Goal: Task Accomplishment & Management: Use online tool/utility

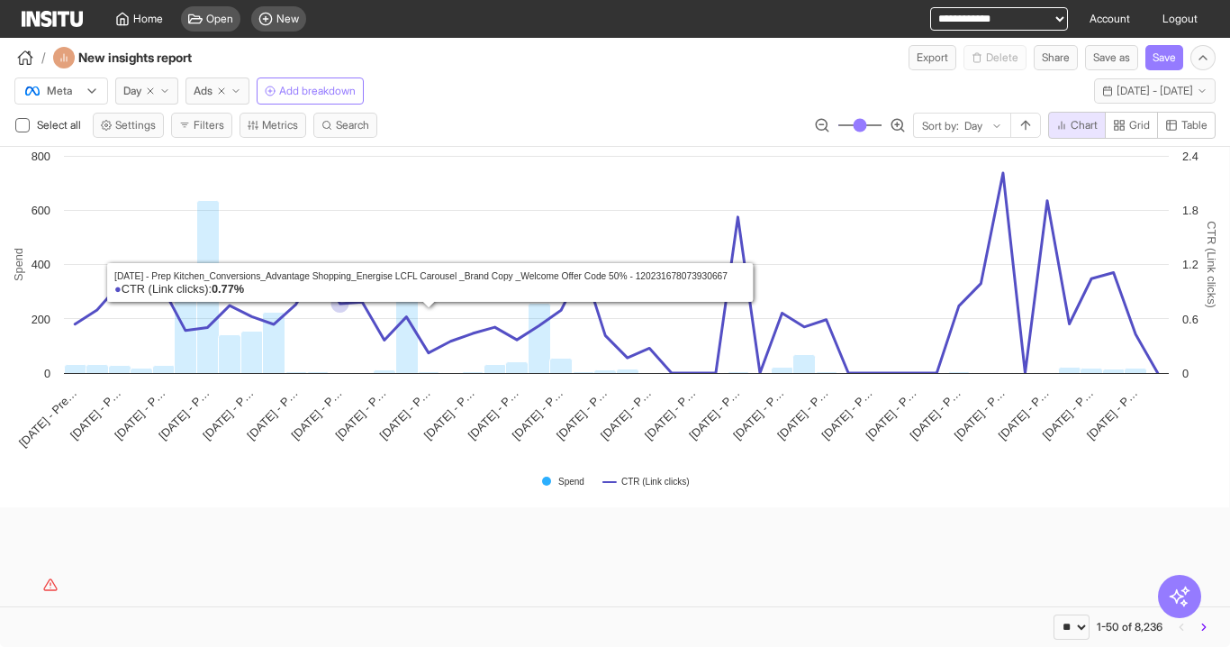
select select "**"
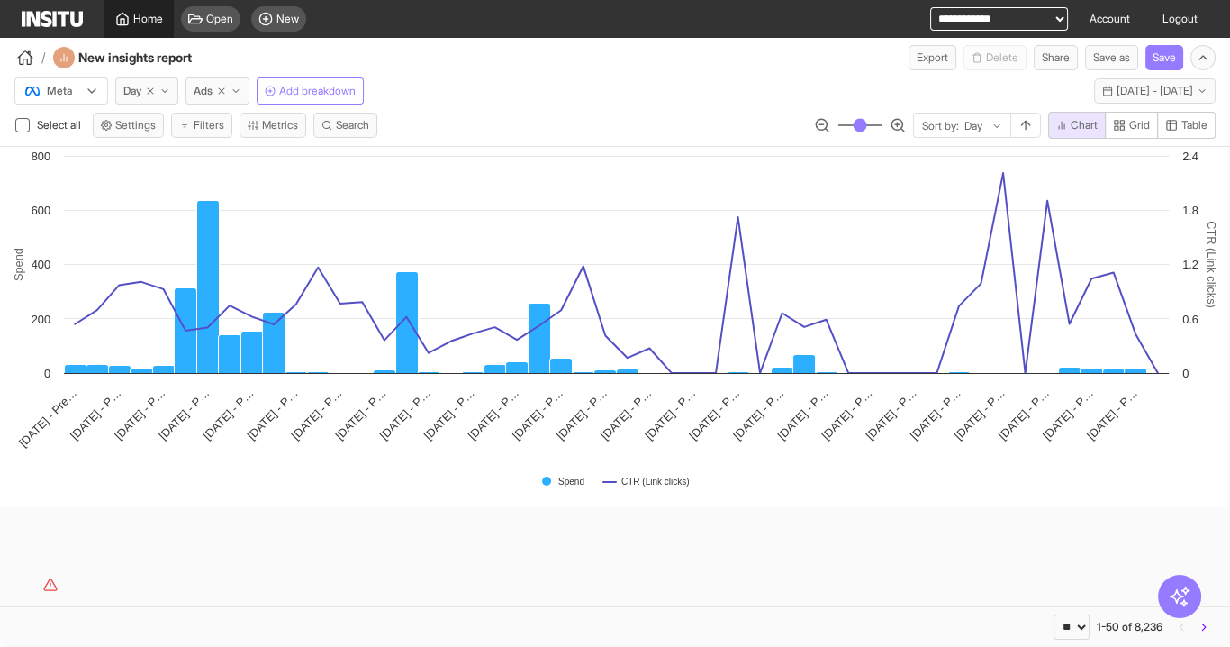
click at [150, 23] on span "Home" at bounding box center [148, 19] width 30 height 14
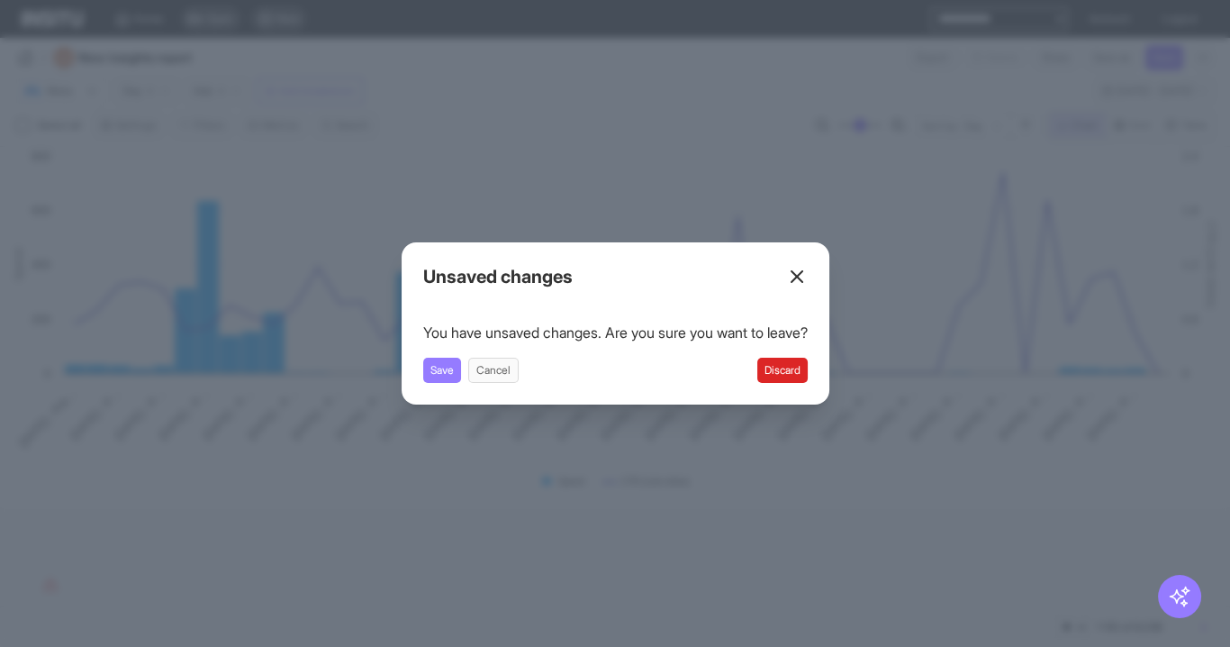
click at [808, 363] on button "Discard" at bounding box center [783, 370] width 50 height 25
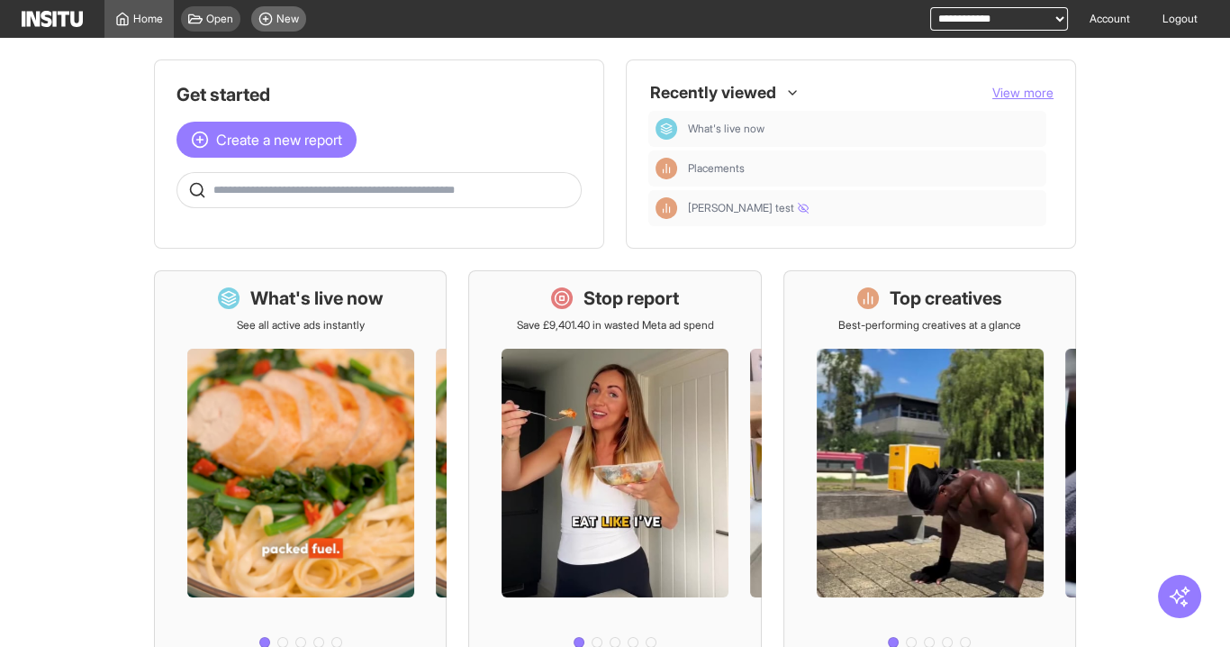
click at [278, 27] on div "New" at bounding box center [278, 18] width 55 height 25
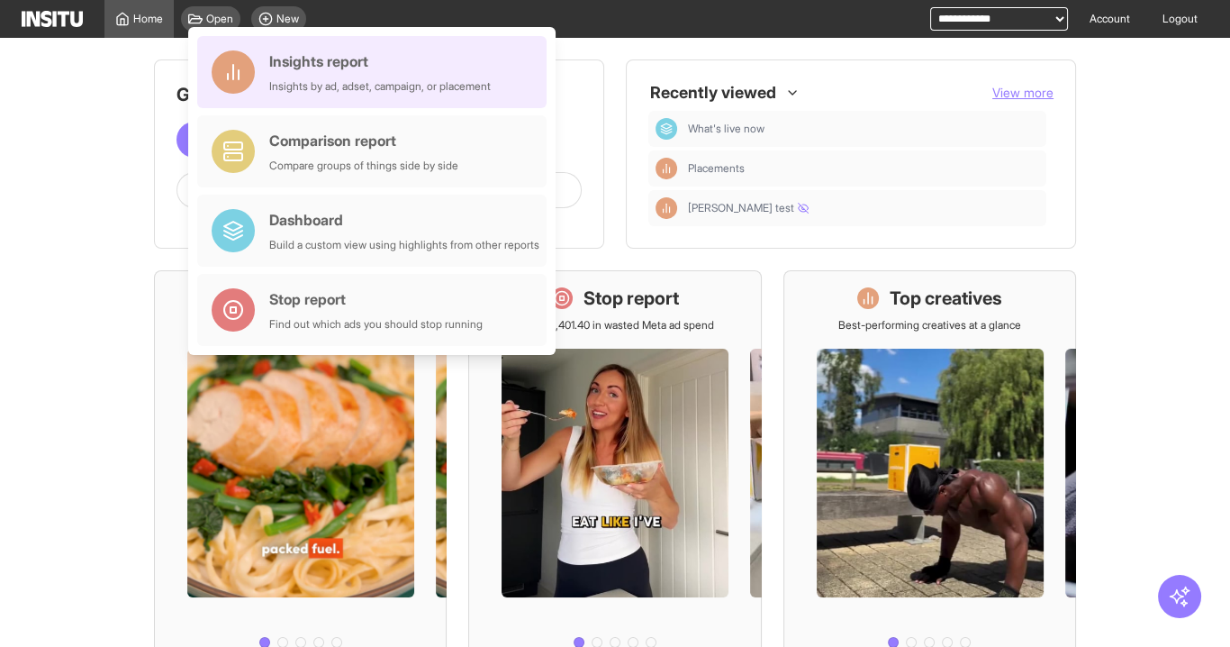
click at [304, 83] on div "Insights by ad, adset, campaign, or placement" at bounding box center [380, 86] width 222 height 14
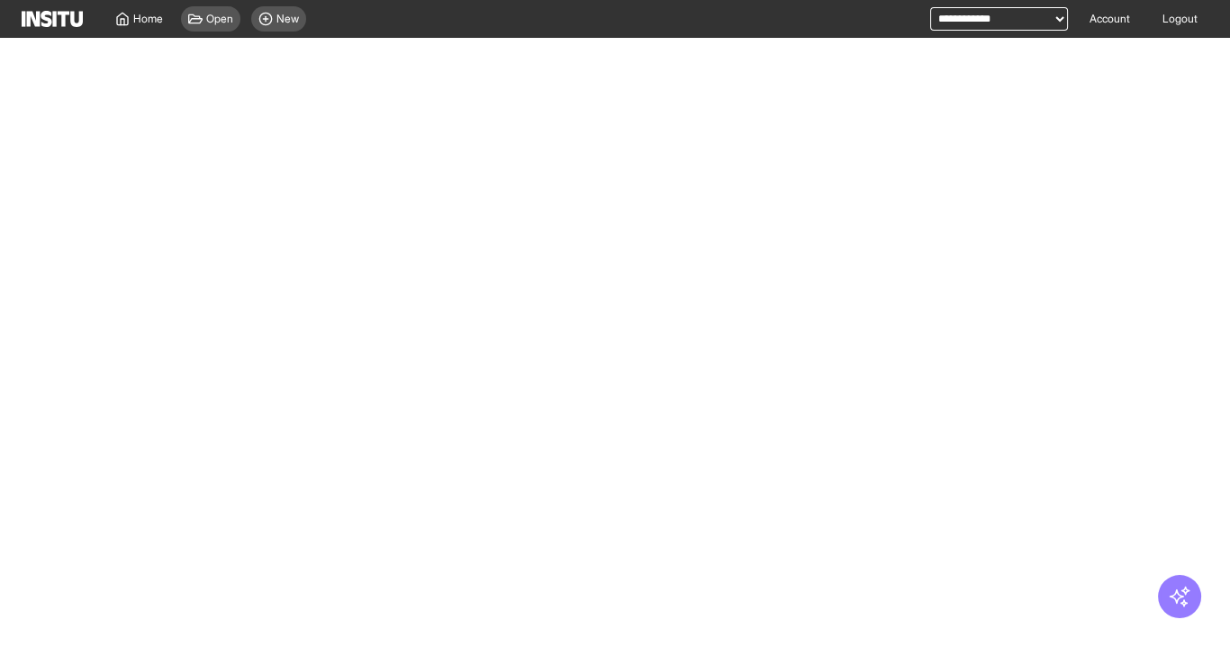
select select "**"
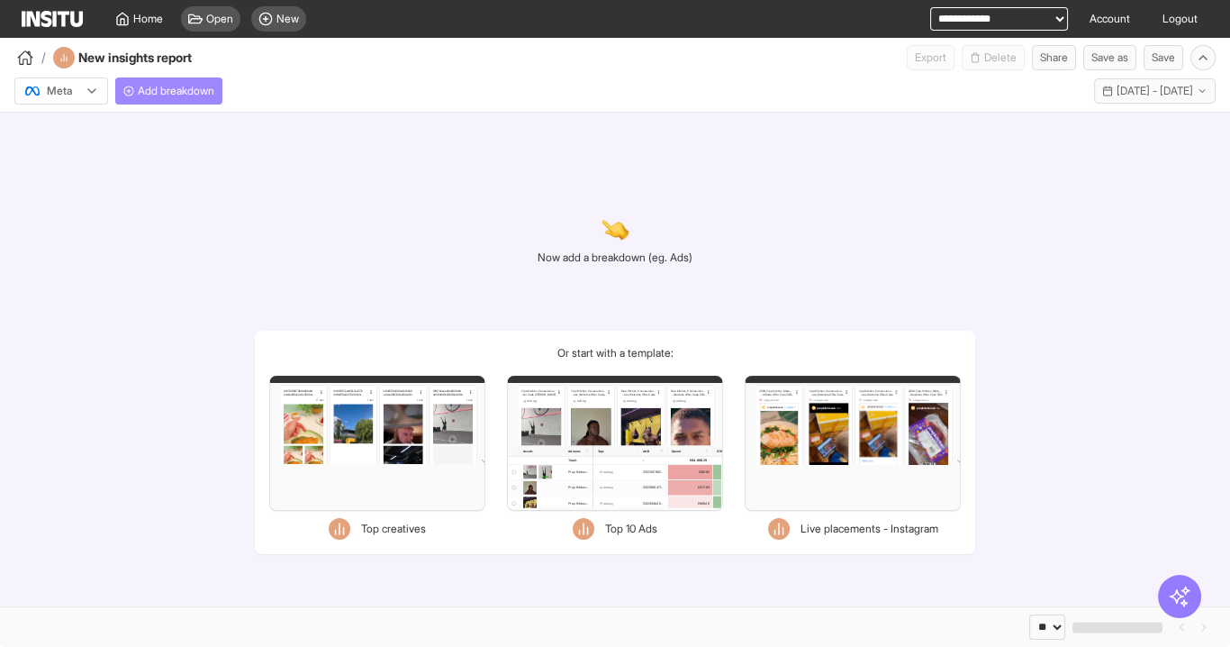
click at [190, 84] on span "Add breakdown" at bounding box center [176, 91] width 77 height 14
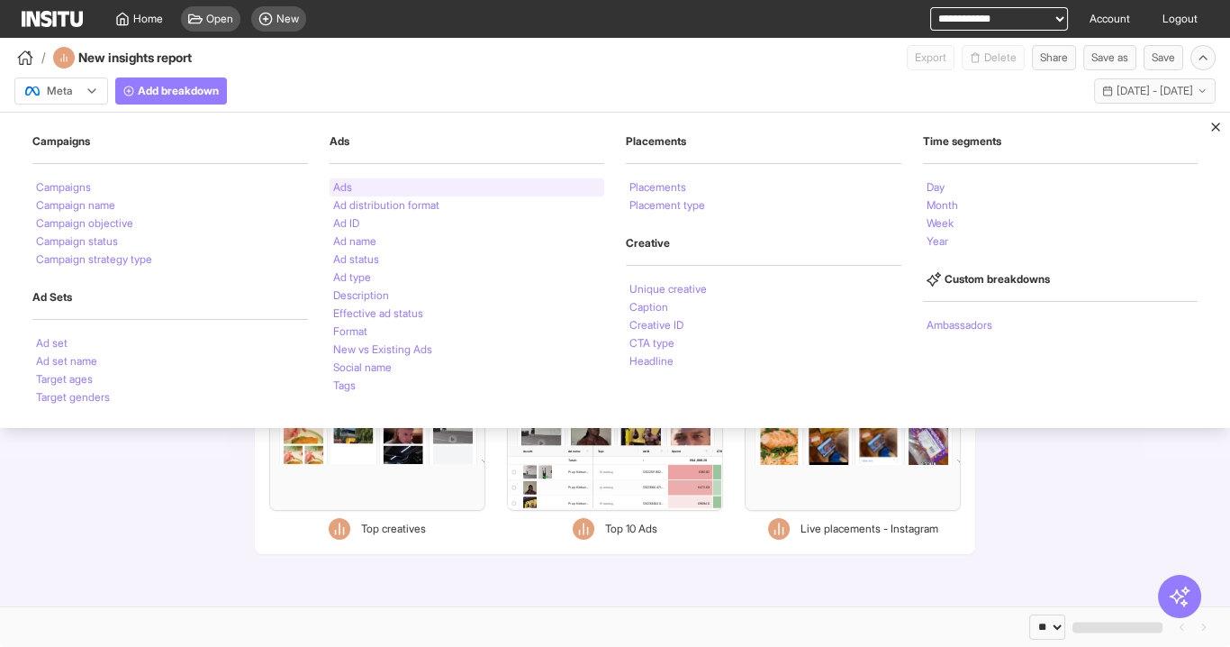
click at [340, 186] on li "Ads" at bounding box center [342, 187] width 19 height 11
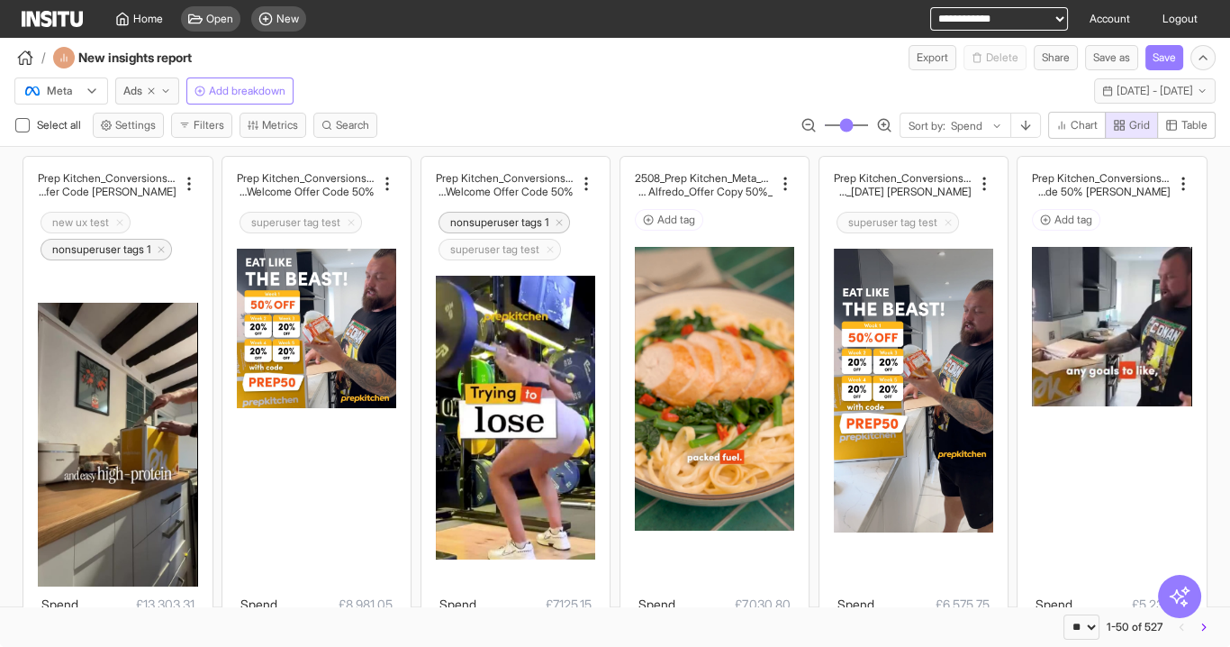
click at [196, 122] on button "Filters" at bounding box center [201, 125] width 61 height 25
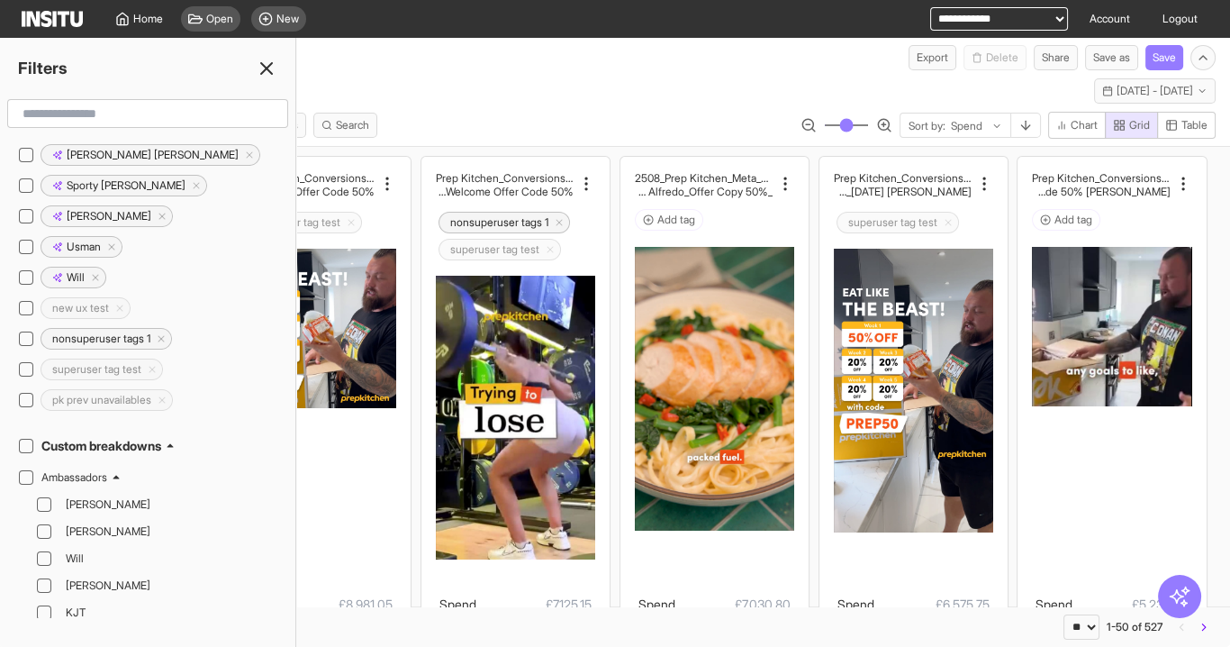
scroll to position [2234, 0]
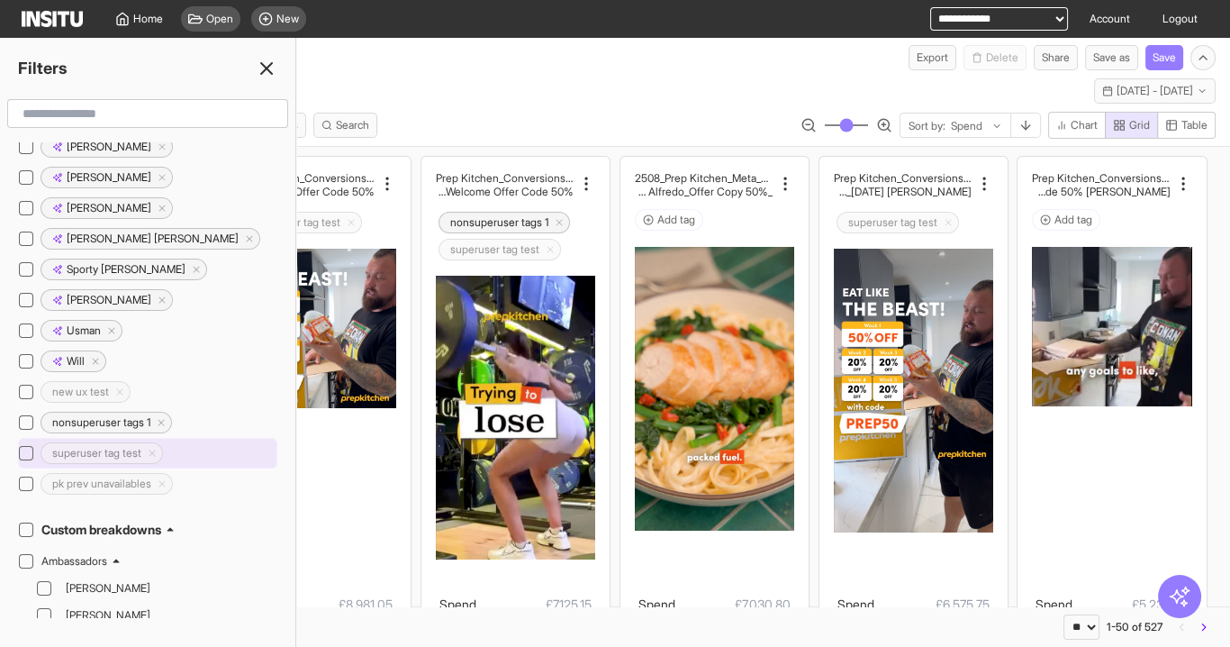
click at [151, 446] on span "superuser tag test" at bounding box center [96, 453] width 111 height 14
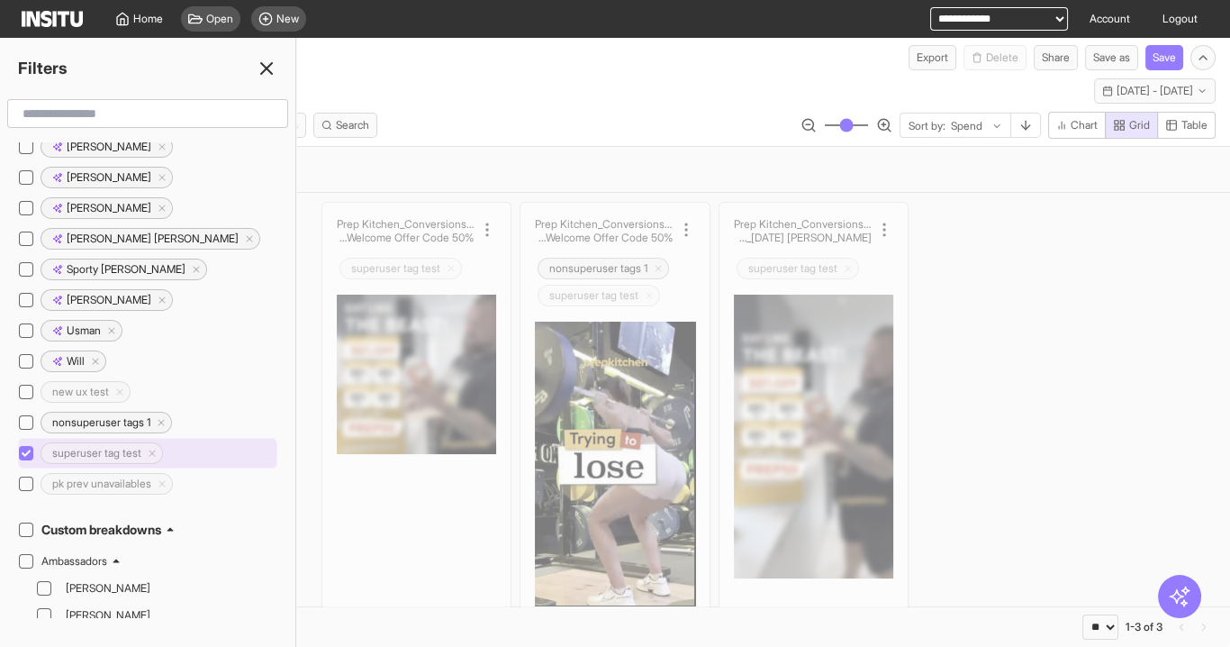
click at [155, 450] on line "Delete tag icon" at bounding box center [152, 452] width 5 height 5
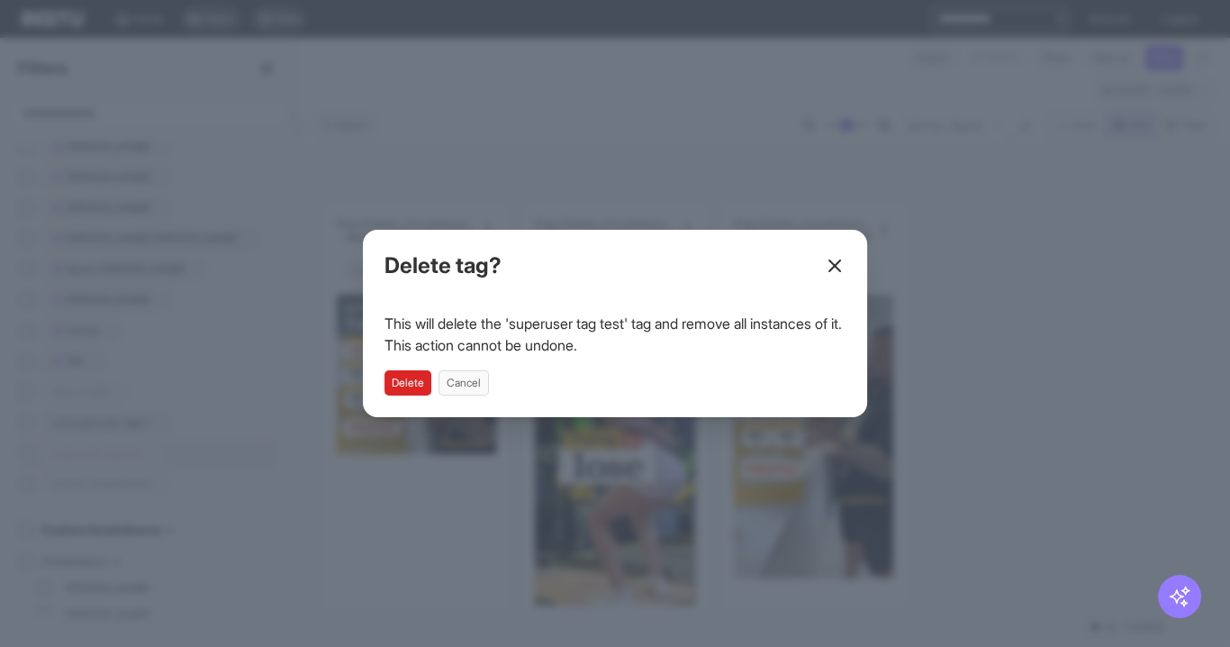
click at [396, 381] on button "Delete" at bounding box center [408, 382] width 47 height 25
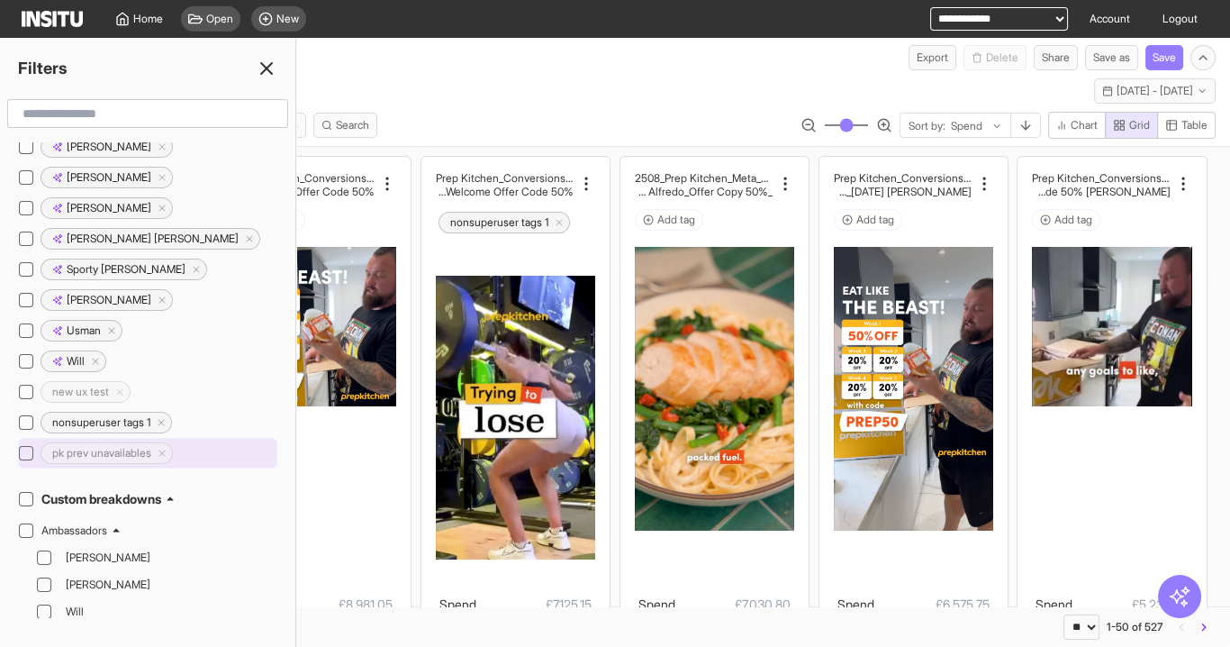
click at [165, 450] on line "Delete tag icon" at bounding box center [161, 452] width 5 height 5
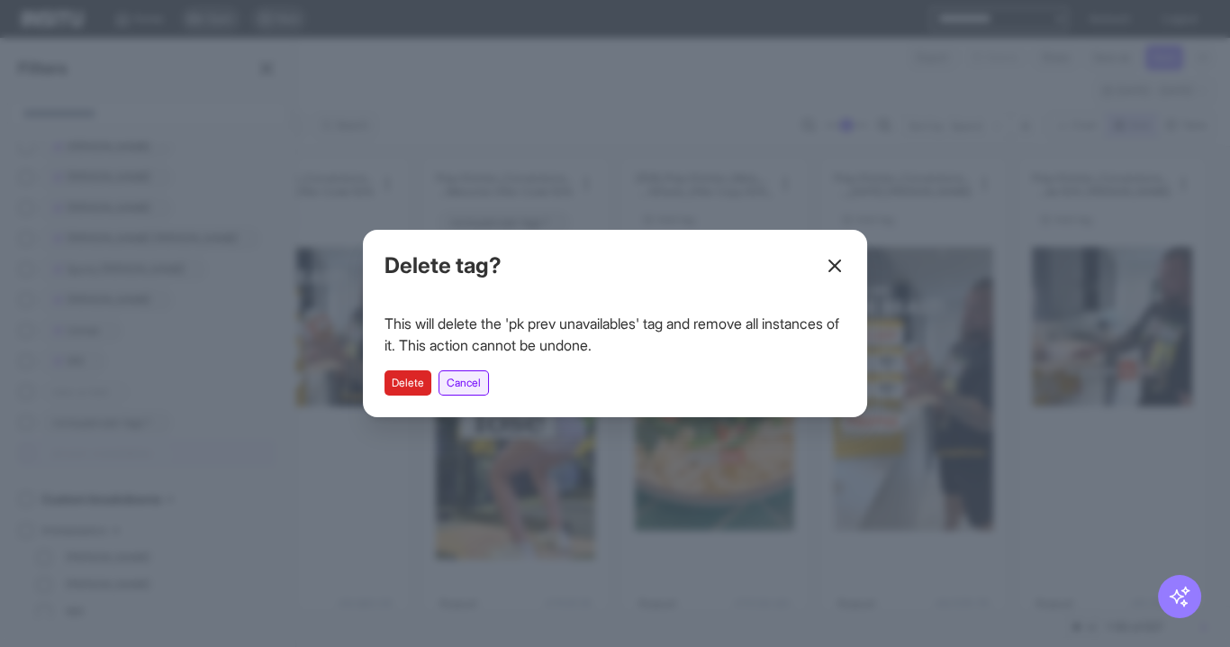
click at [473, 384] on button "Cancel" at bounding box center [464, 382] width 50 height 25
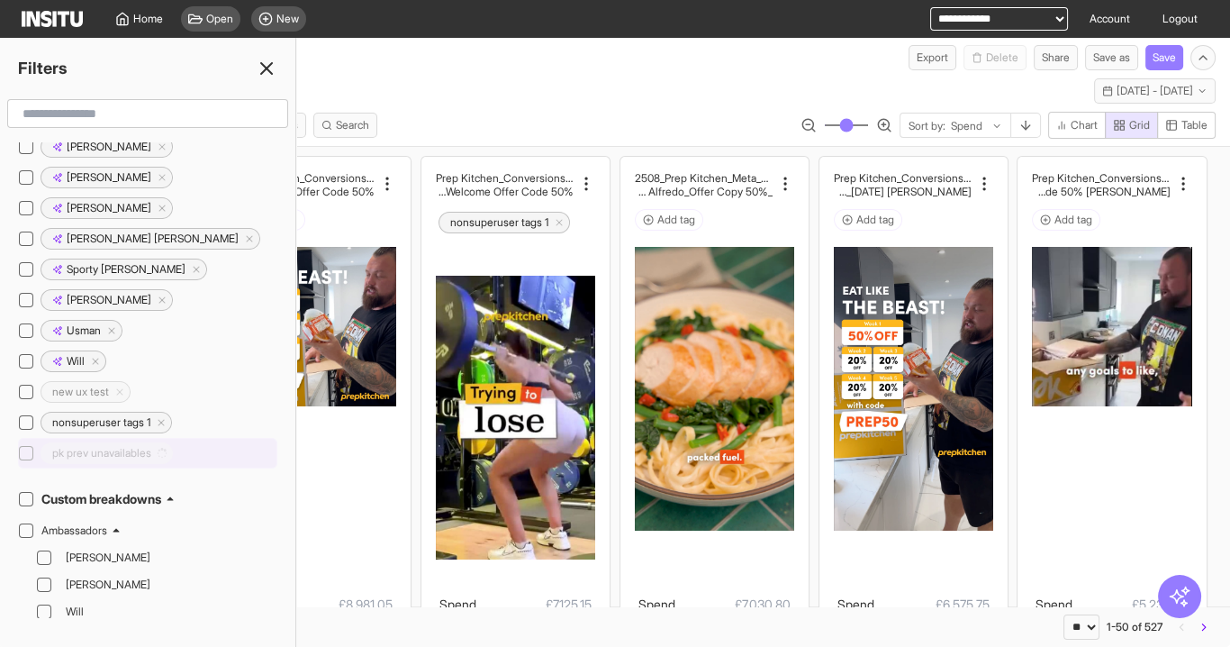
click at [52, 446] on h2 "pk prev unavailables" at bounding box center [101, 453] width 99 height 14
click at [26, 449] on icon at bounding box center [26, 453] width 9 height 9
click at [22, 449] on icon at bounding box center [26, 453] width 9 height 9
click at [274, 72] on icon at bounding box center [267, 69] width 22 height 22
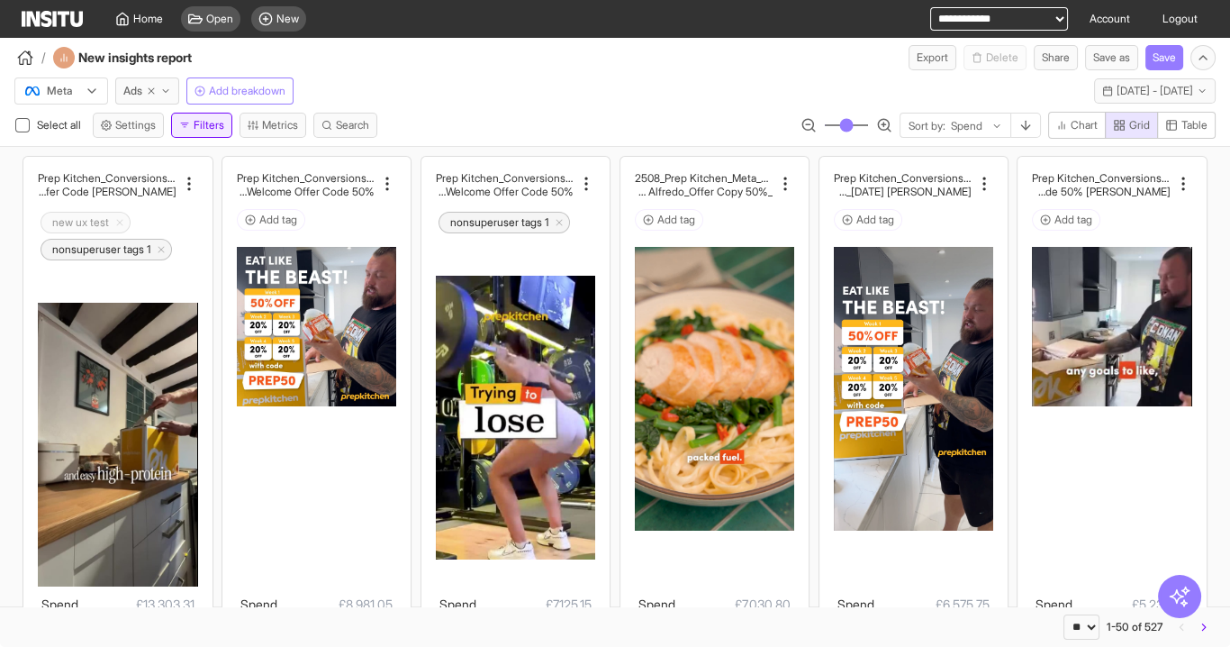
click at [187, 124] on icon "button" at bounding box center [184, 125] width 11 height 11
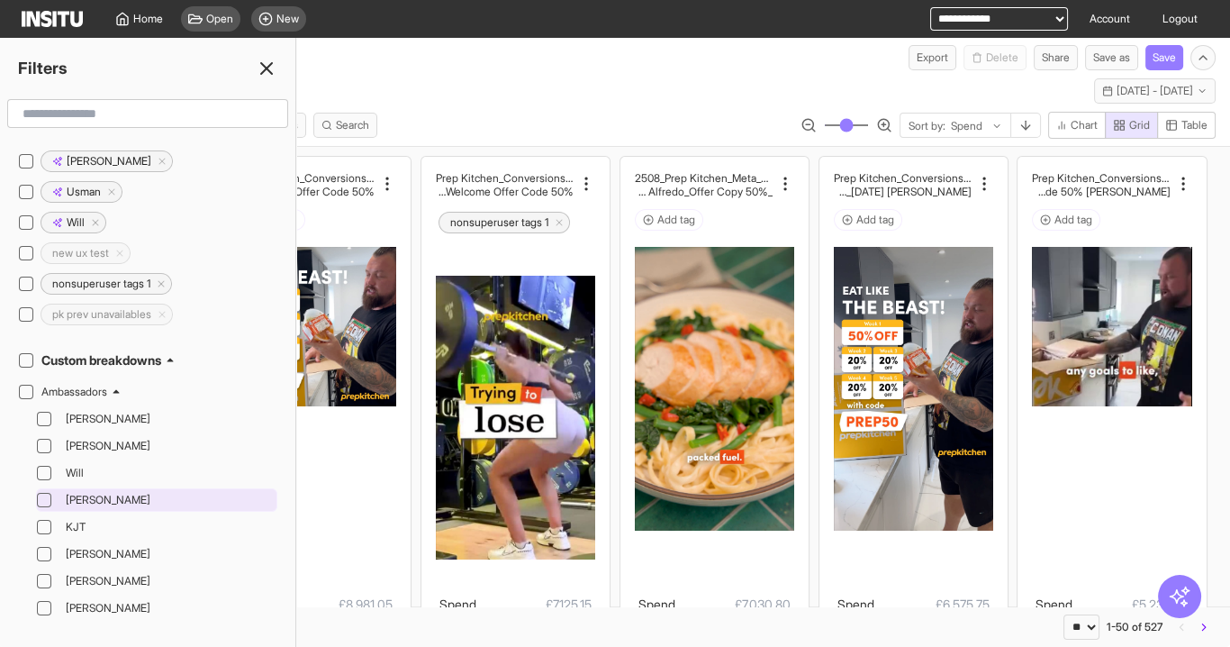
scroll to position [2378, 0]
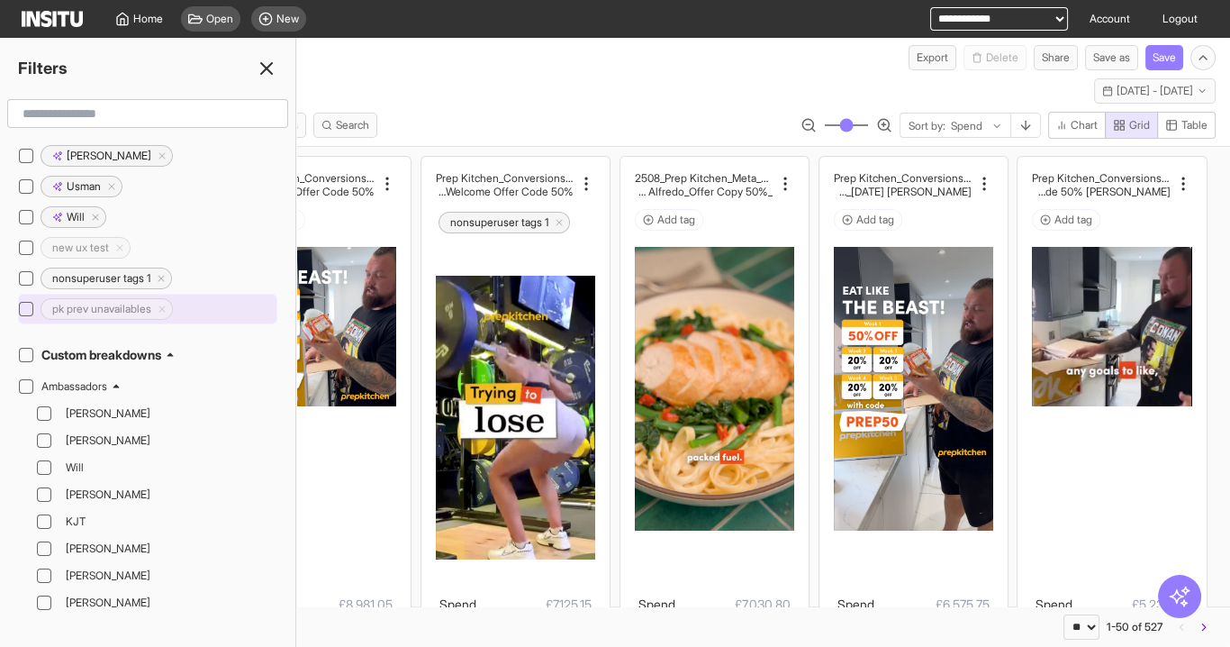
click at [23, 304] on icon at bounding box center [26, 308] width 9 height 9
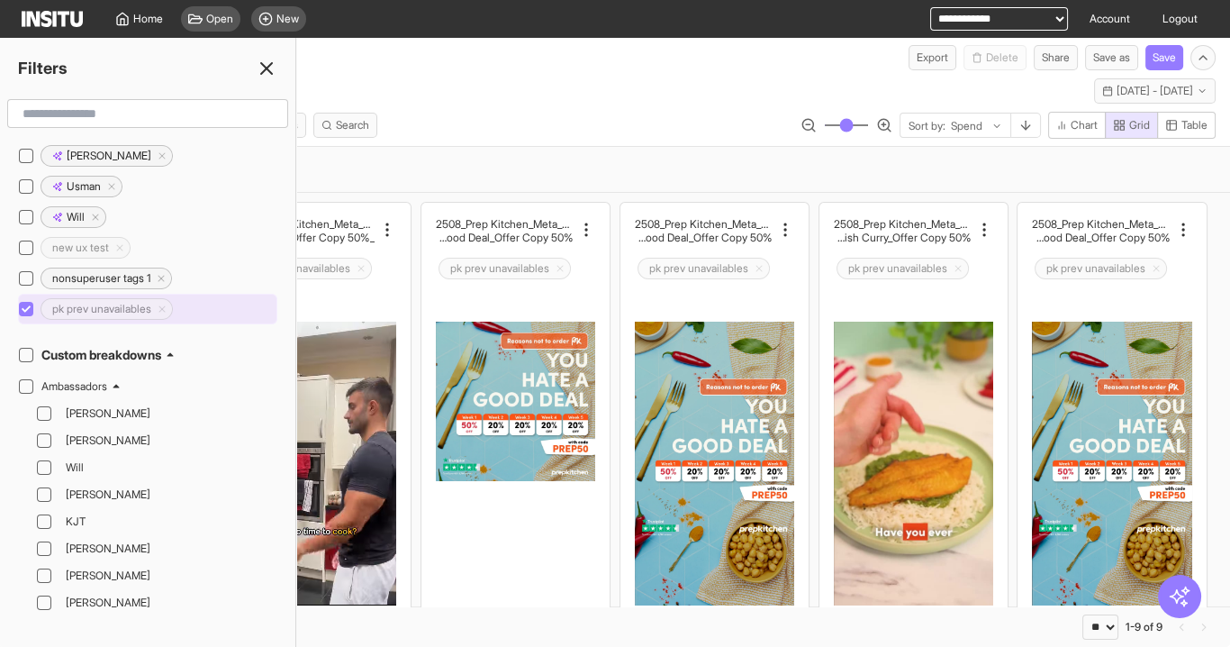
click at [162, 302] on span "pk prev unavailables" at bounding box center [101, 309] width 121 height 14
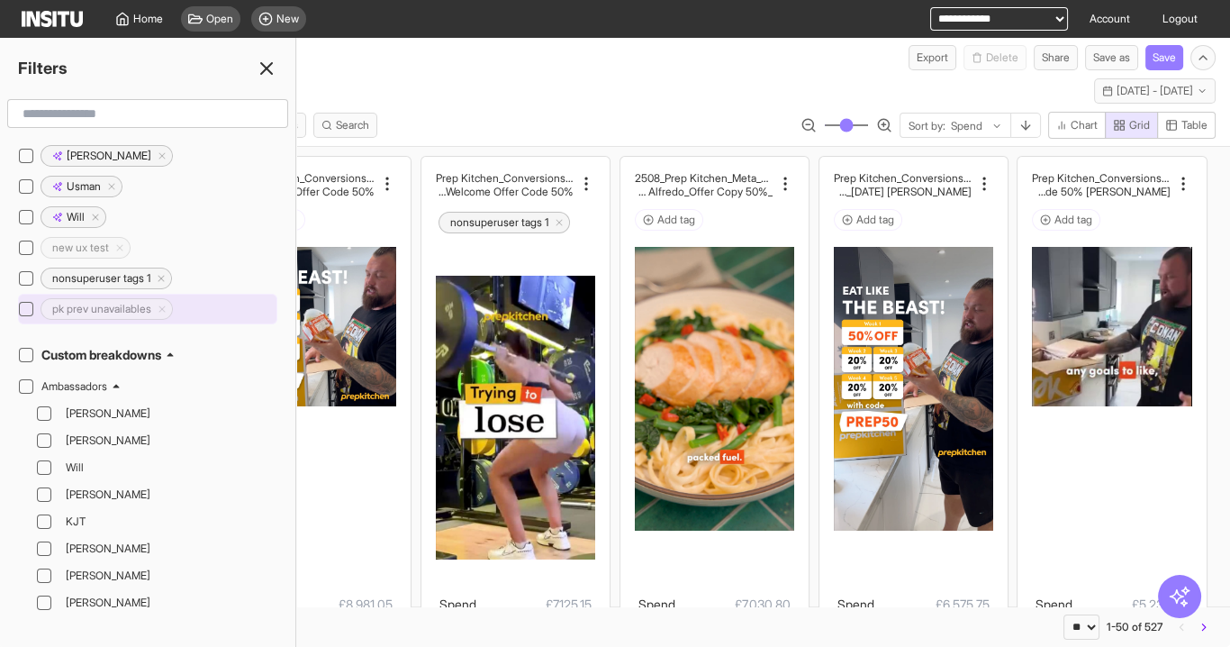
click at [162, 302] on span "pk prev unavailables" at bounding box center [101, 309] width 121 height 14
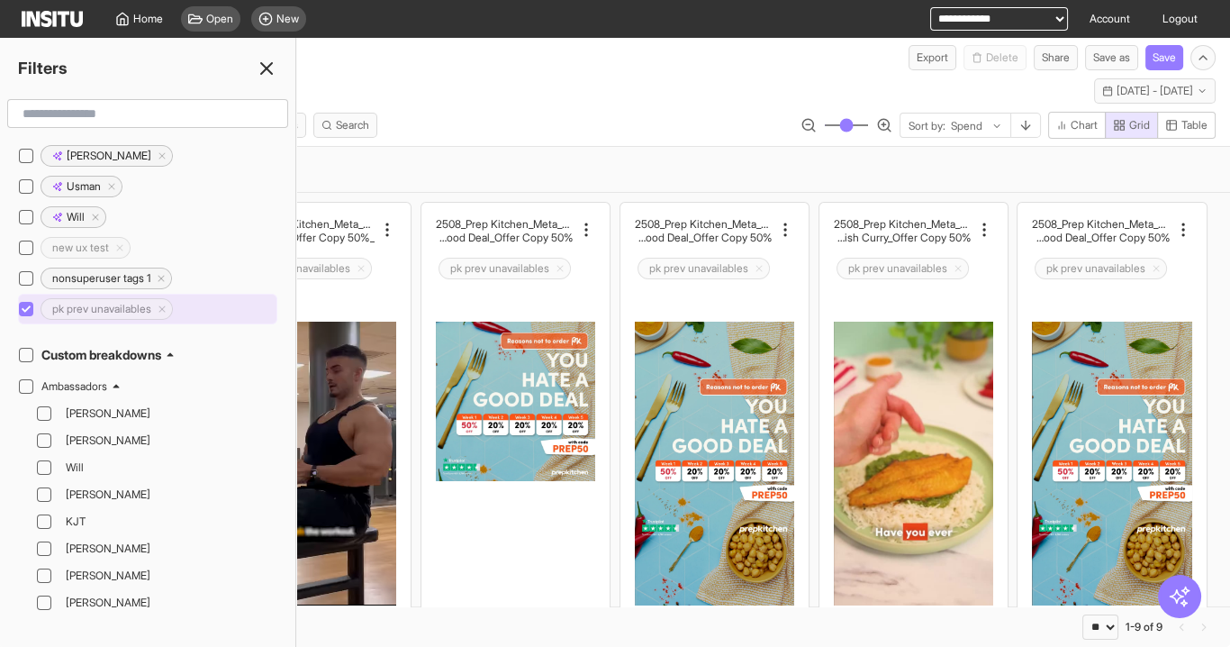
click at [168, 304] on icon "Delete tag icon" at bounding box center [162, 309] width 11 height 11
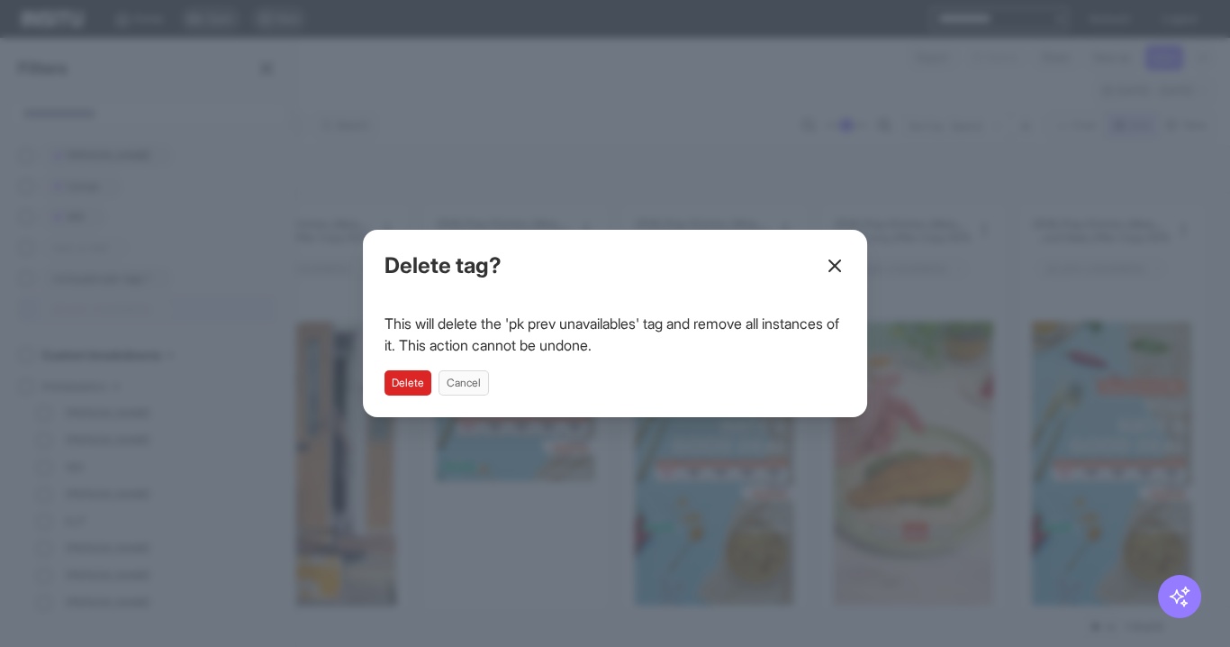
click at [415, 377] on button "Delete" at bounding box center [408, 382] width 47 height 25
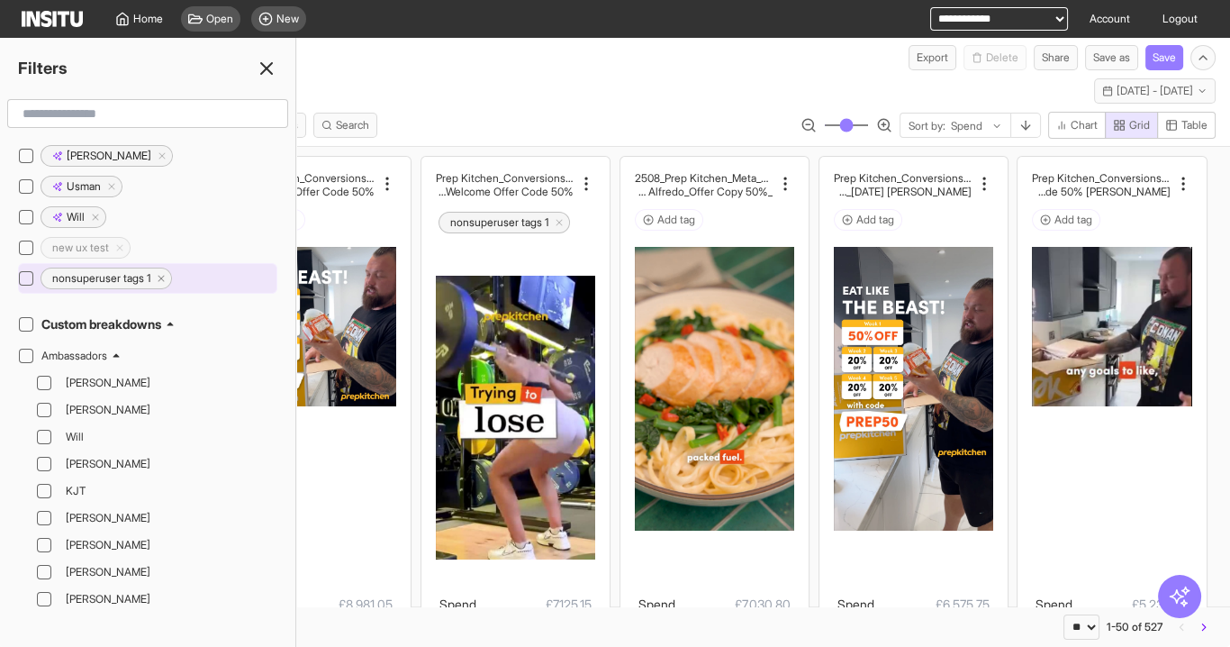
click at [164, 273] on icon "Delete tag icon" at bounding box center [161, 278] width 11 height 11
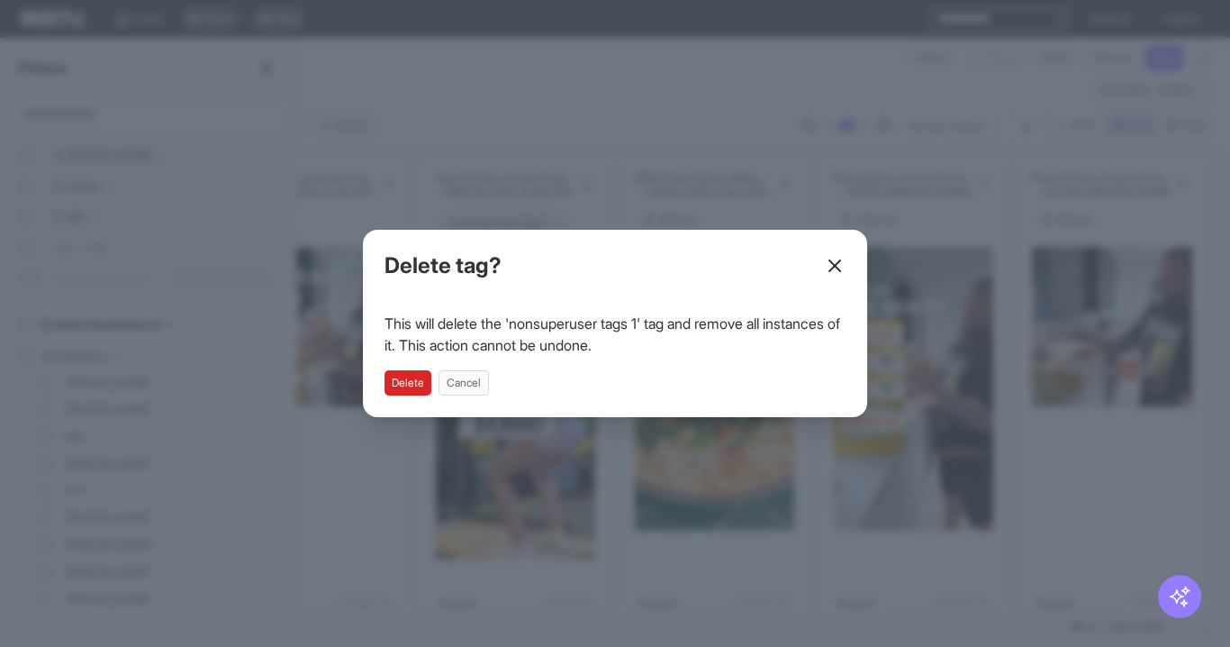
click at [415, 383] on button "Delete" at bounding box center [408, 382] width 47 height 25
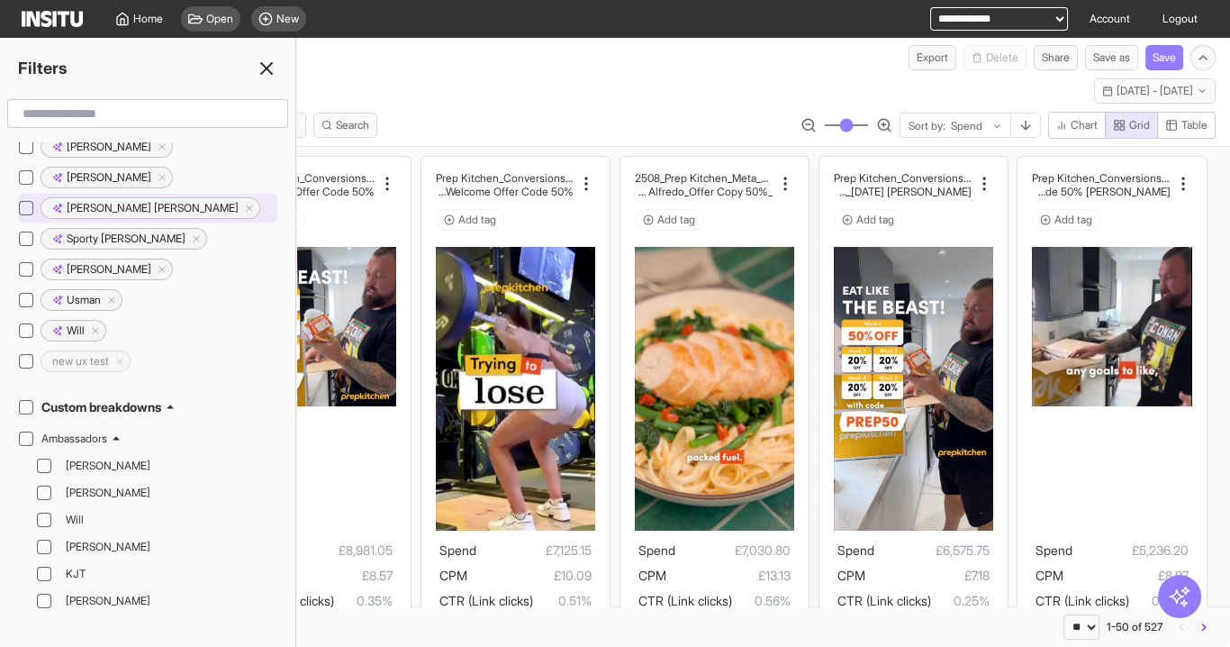
scroll to position [2162, 0]
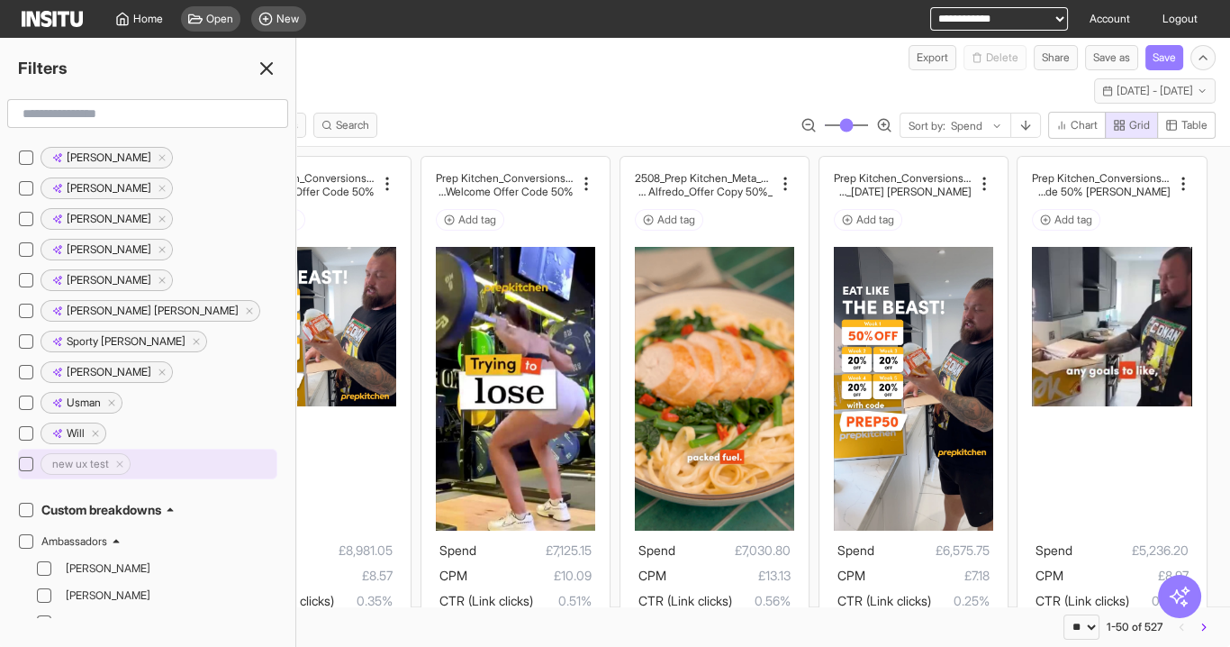
click at [121, 458] on icon "Delete tag icon" at bounding box center [119, 463] width 11 height 11
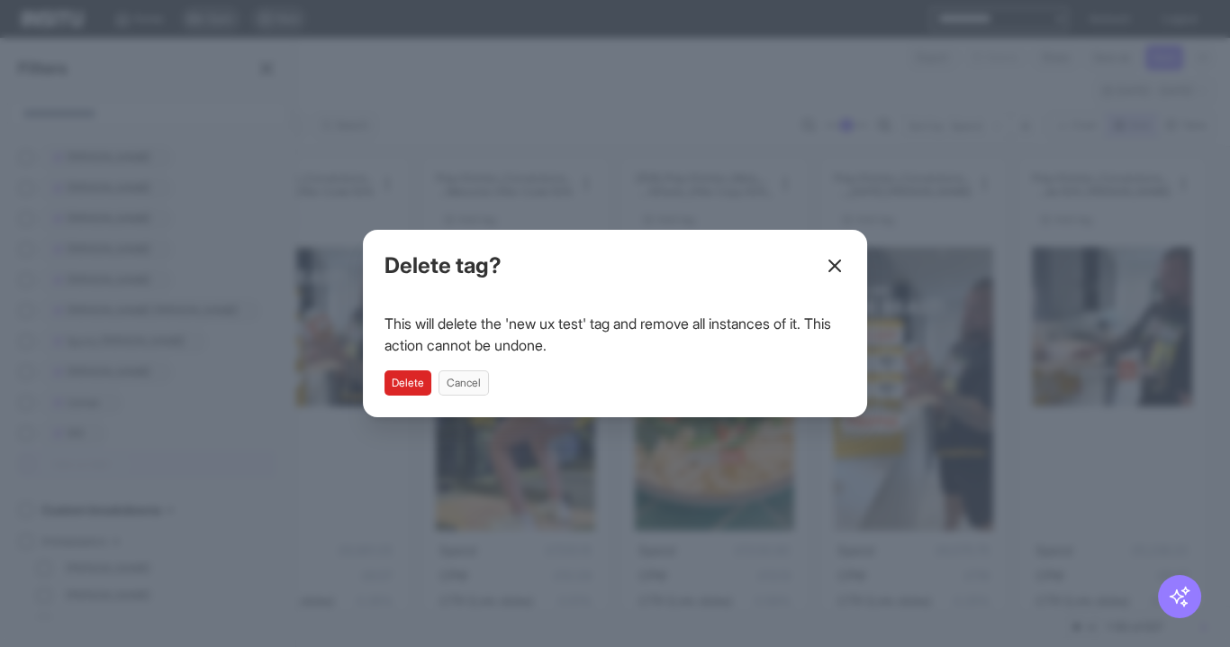
click at [404, 378] on button "Delete" at bounding box center [408, 382] width 47 height 25
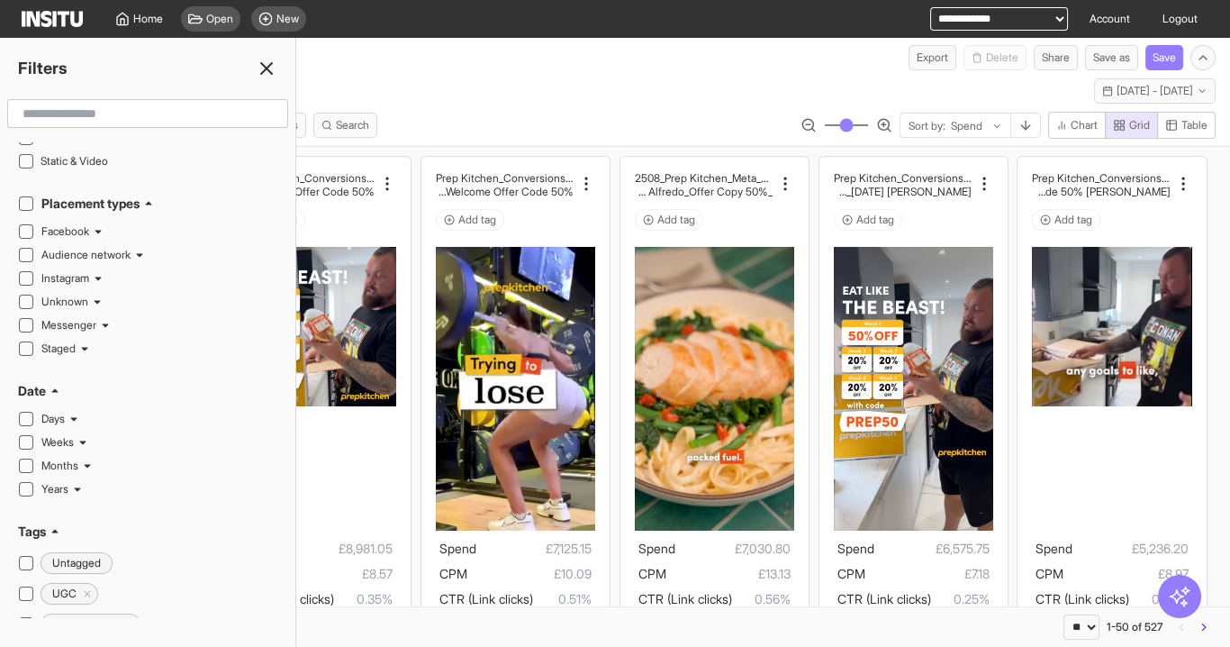
scroll to position [72, 0]
click at [266, 70] on icon at bounding box center [267, 69] width 22 height 22
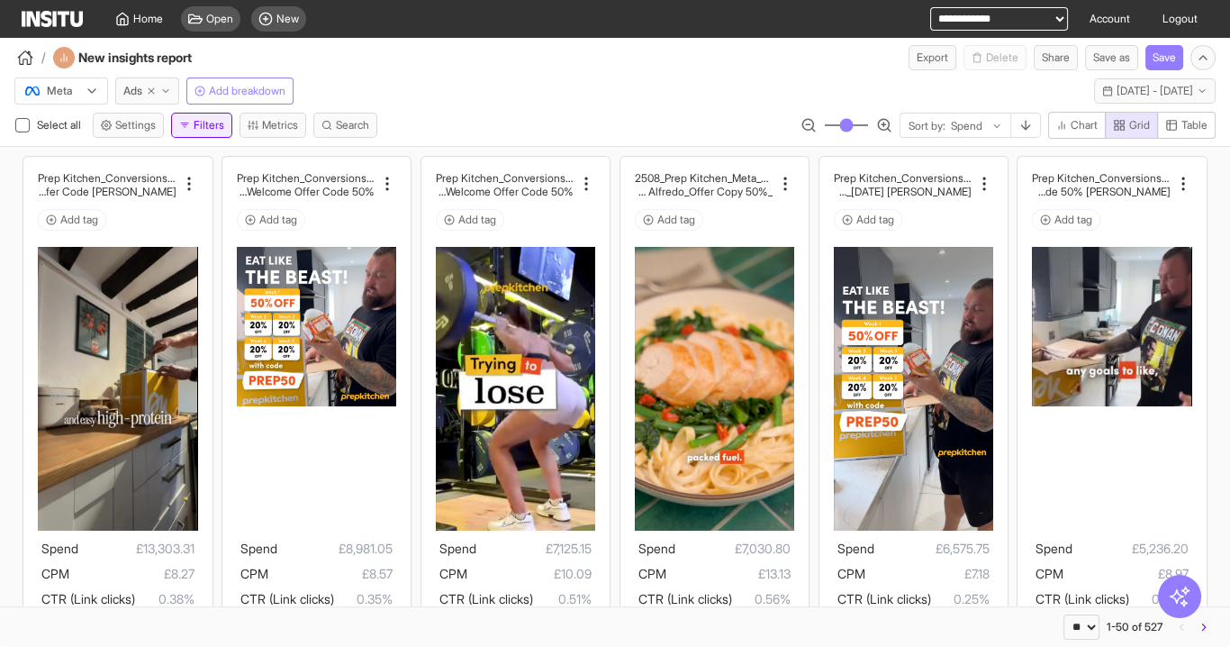
click at [196, 119] on button "Filters" at bounding box center [201, 125] width 61 height 25
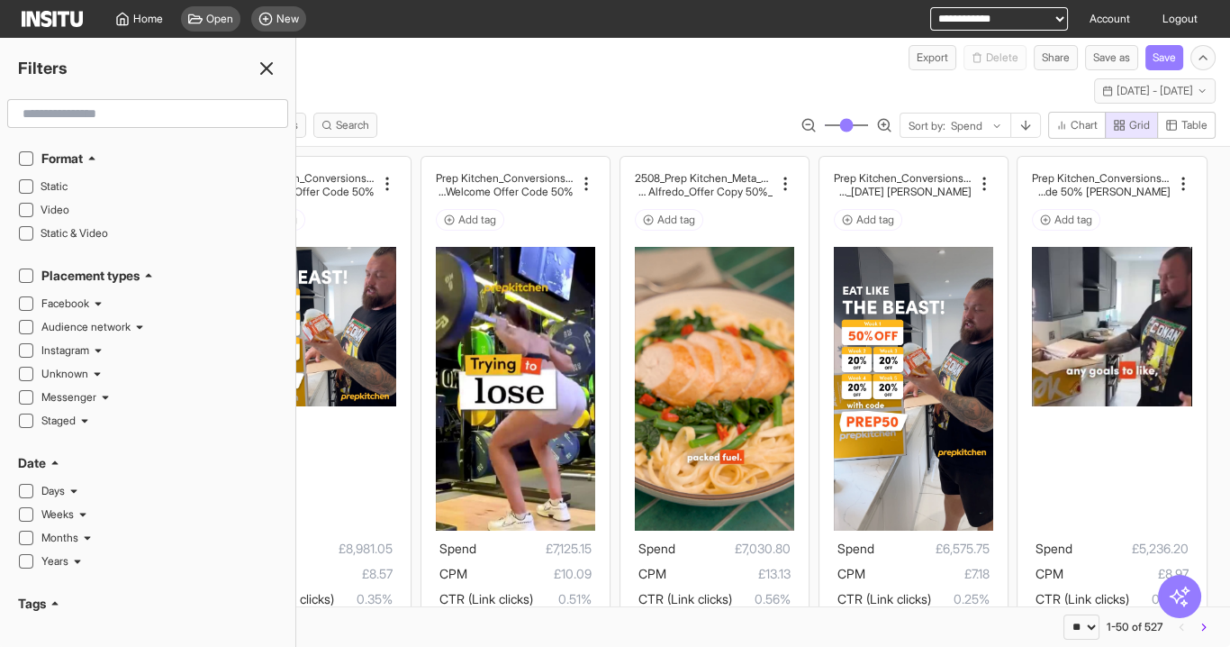
click at [262, 76] on icon at bounding box center [267, 69] width 22 height 22
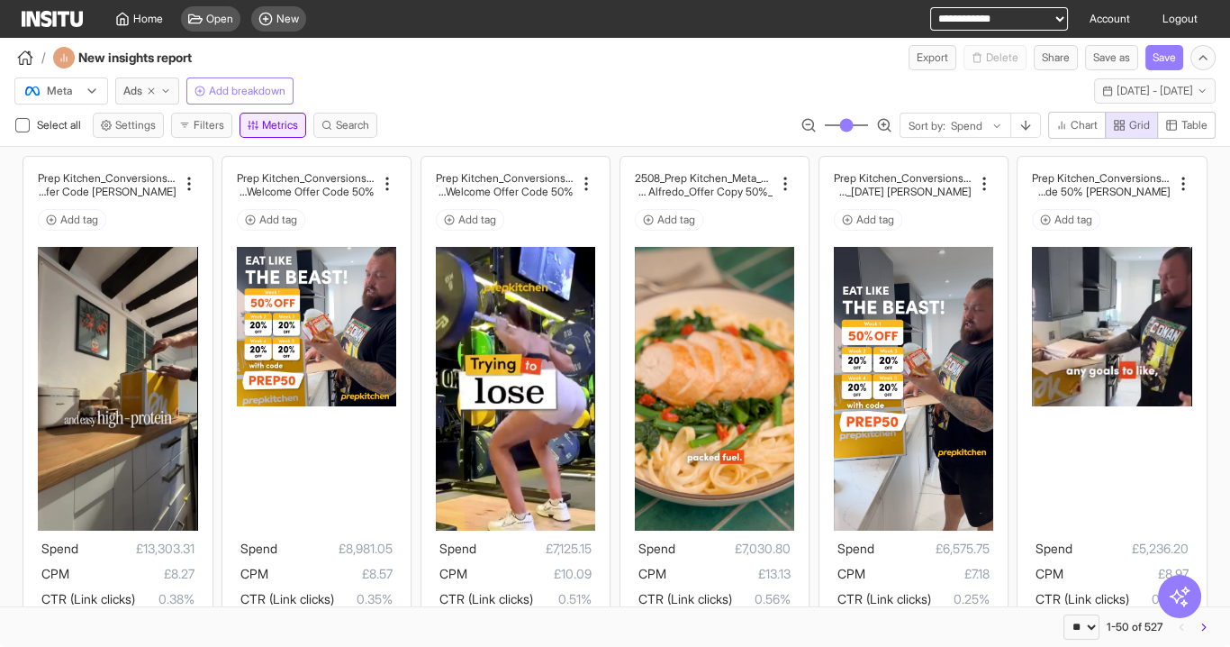
click at [269, 132] on button "Metrics" at bounding box center [273, 125] width 67 height 25
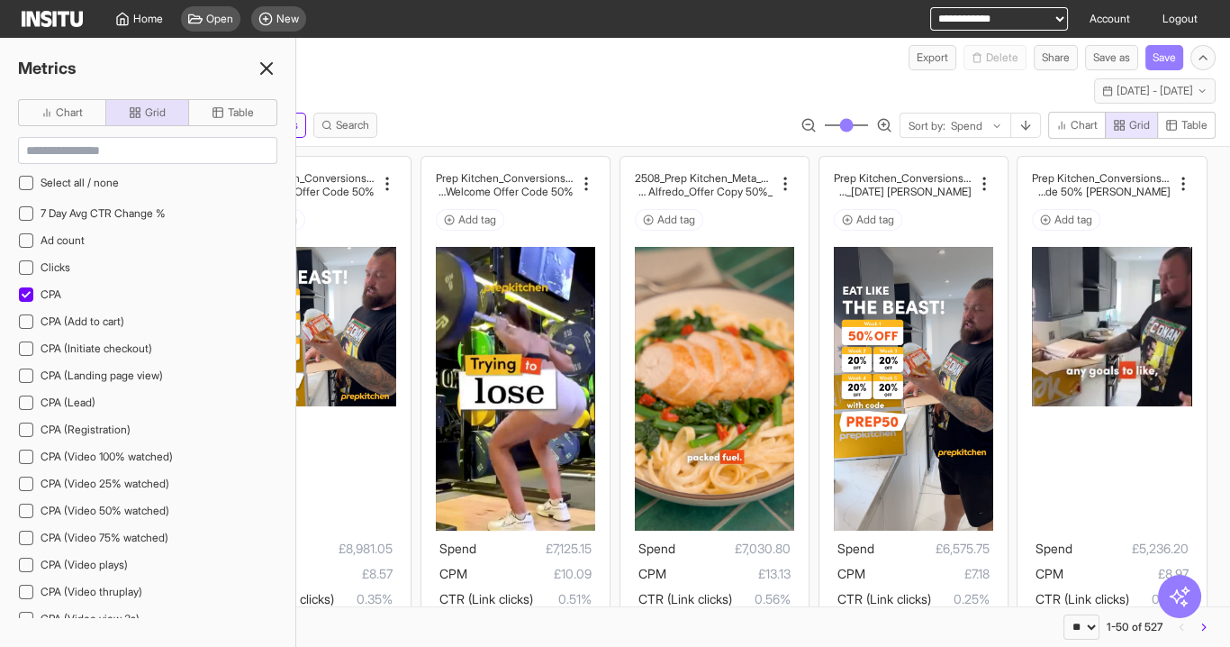
click at [259, 69] on icon at bounding box center [267, 69] width 22 height 22
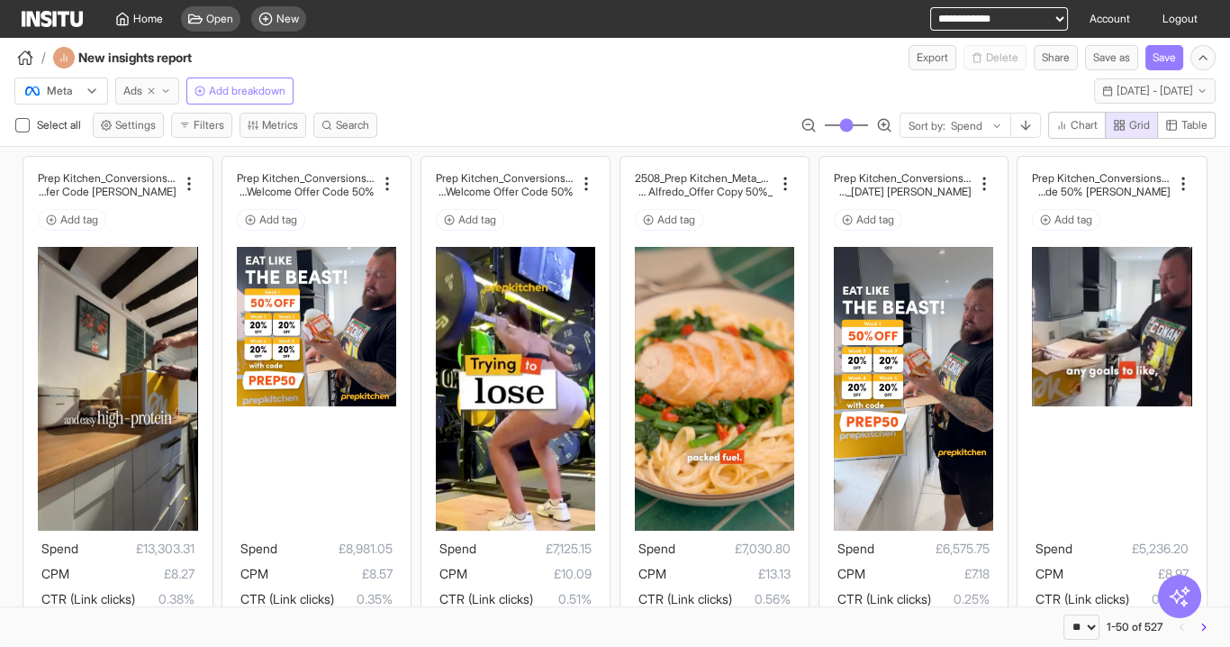
click at [145, 97] on button "Ads" at bounding box center [147, 90] width 64 height 27
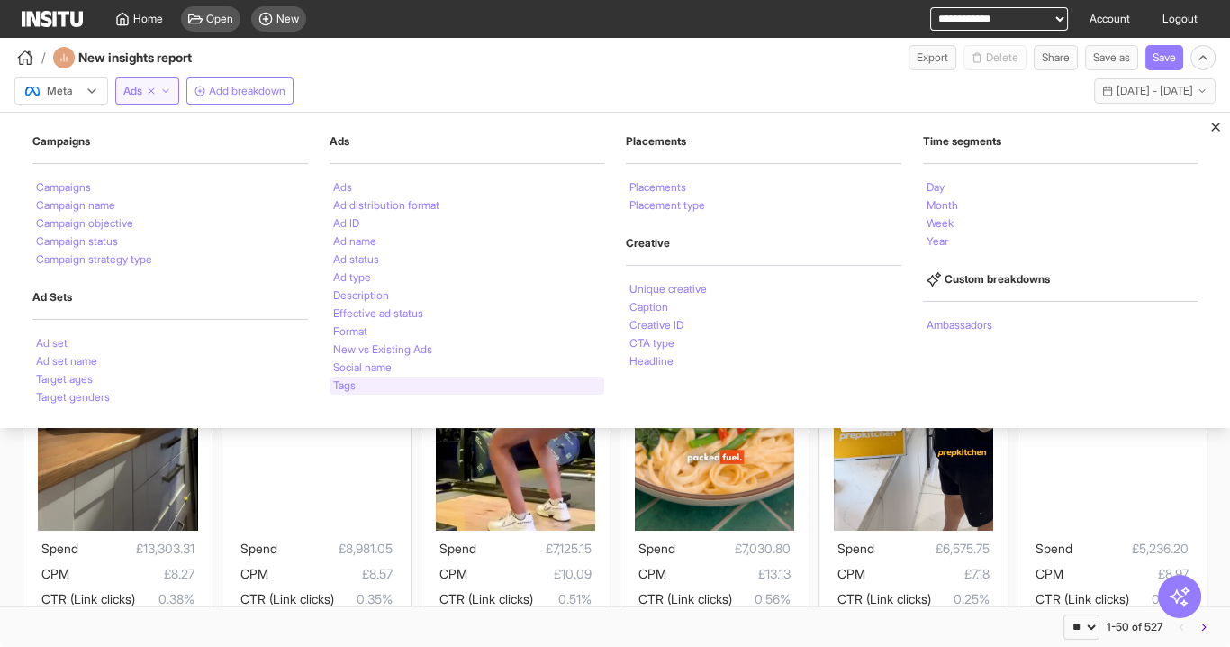
click at [354, 389] on li "Tags" at bounding box center [344, 385] width 23 height 11
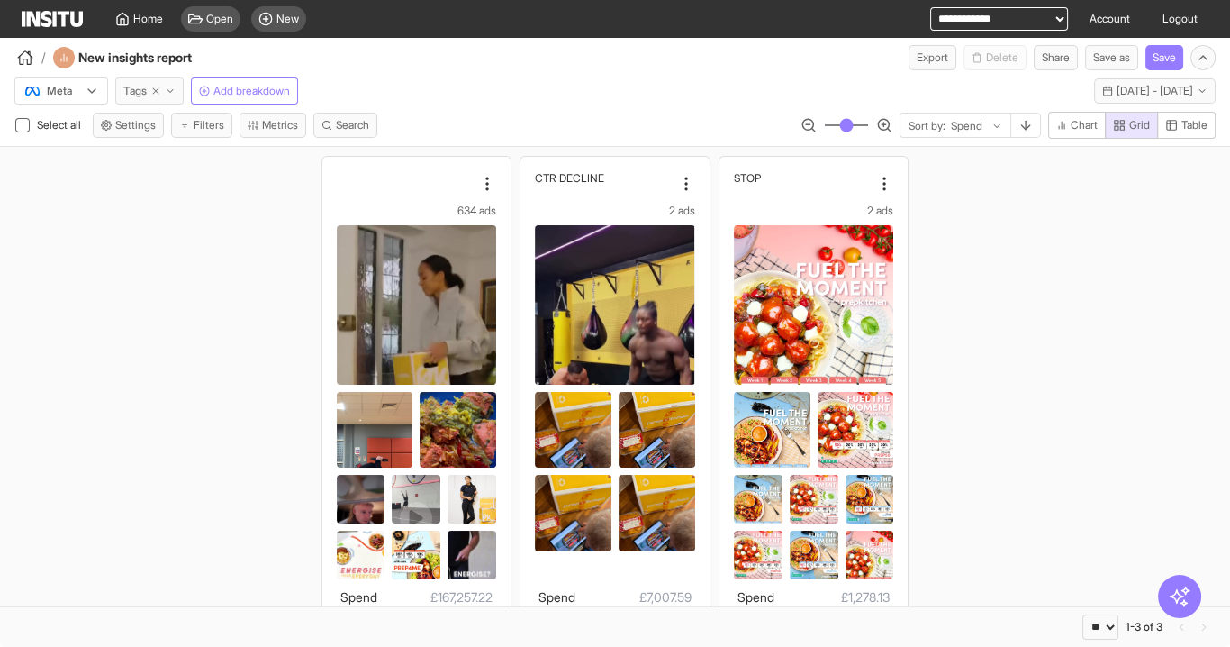
click at [145, 86] on span "Tags" at bounding box center [134, 91] width 23 height 14
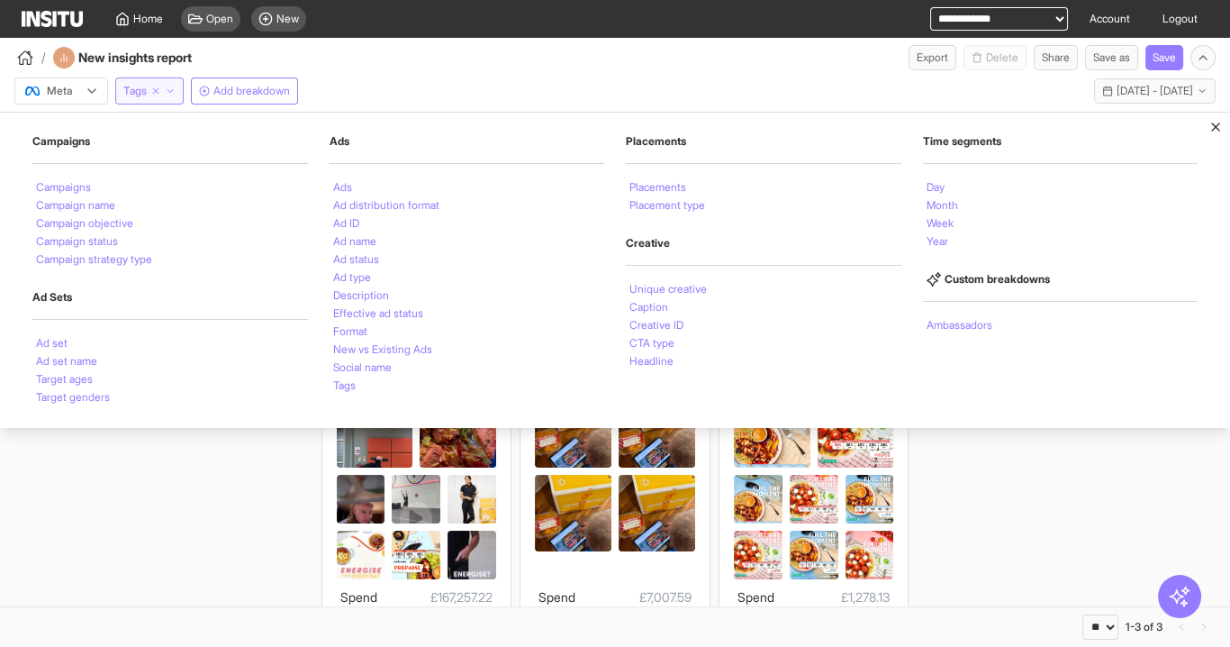
click at [159, 92] on icon "button" at bounding box center [155, 91] width 11 height 11
select select "**"
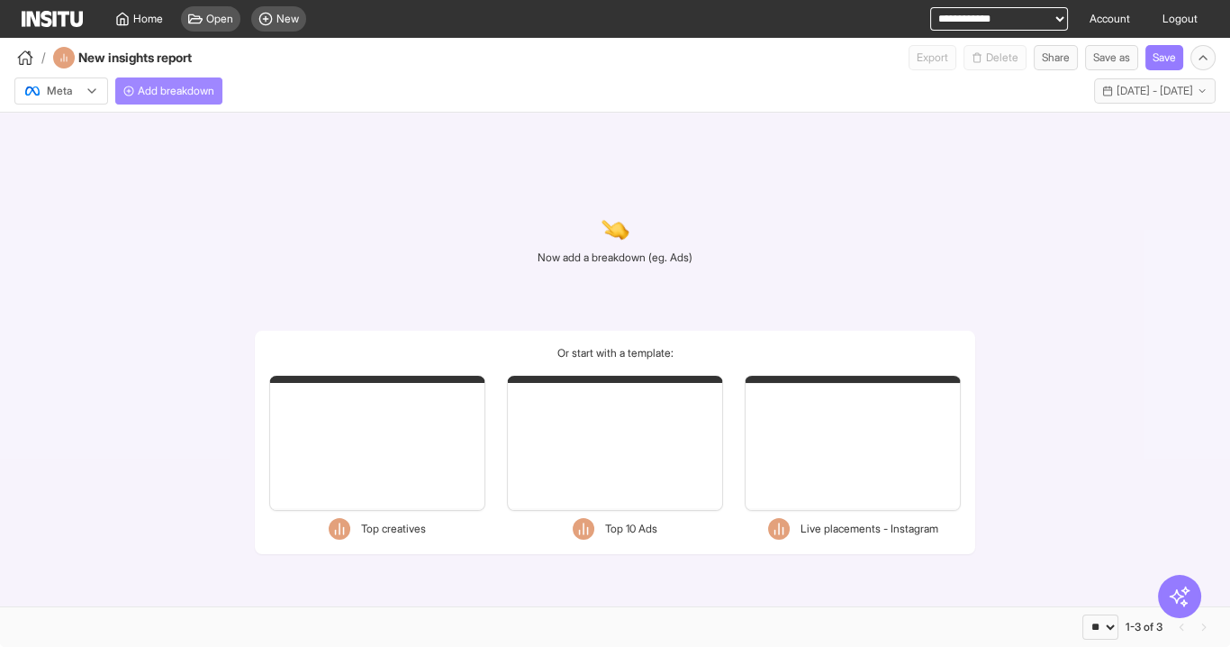
click at [153, 91] on span "Add breakdown" at bounding box center [176, 91] width 77 height 14
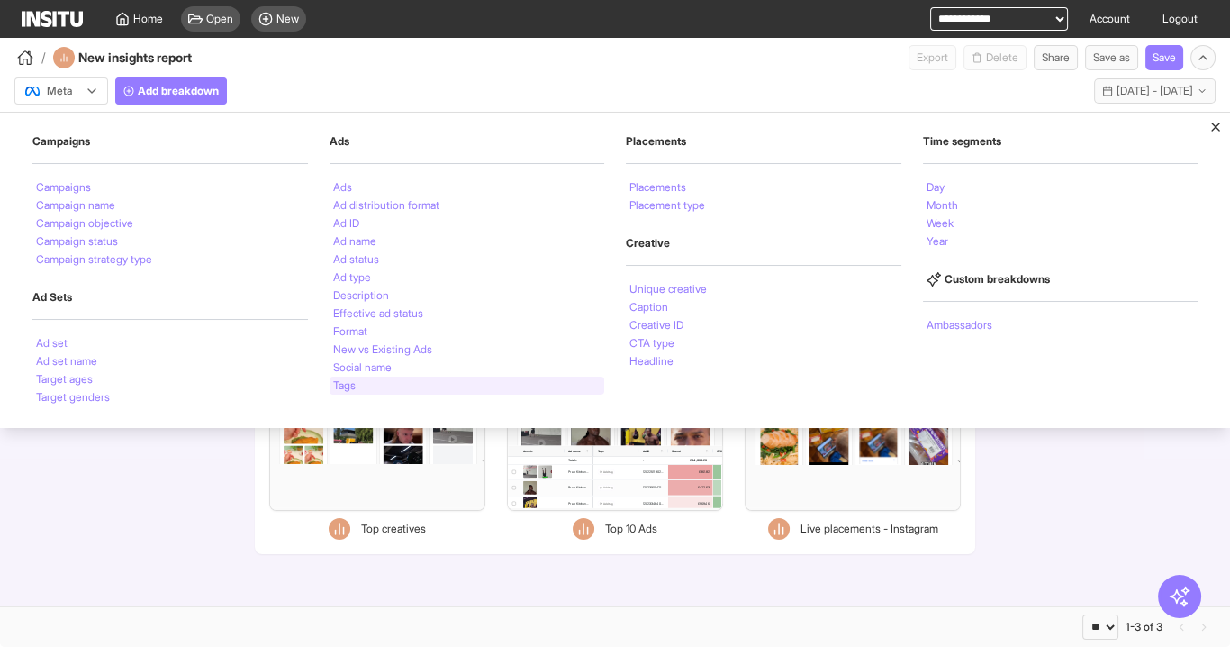
click at [351, 384] on li "Tags" at bounding box center [344, 385] width 23 height 11
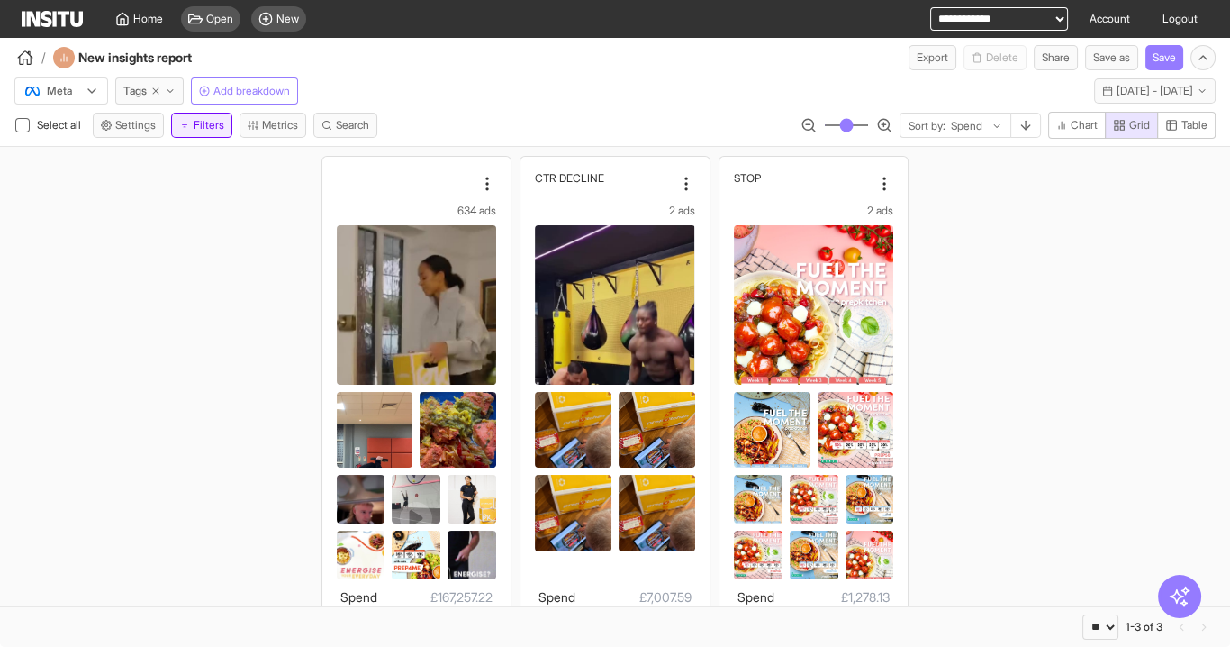
click at [218, 124] on button "Filters" at bounding box center [201, 125] width 61 height 25
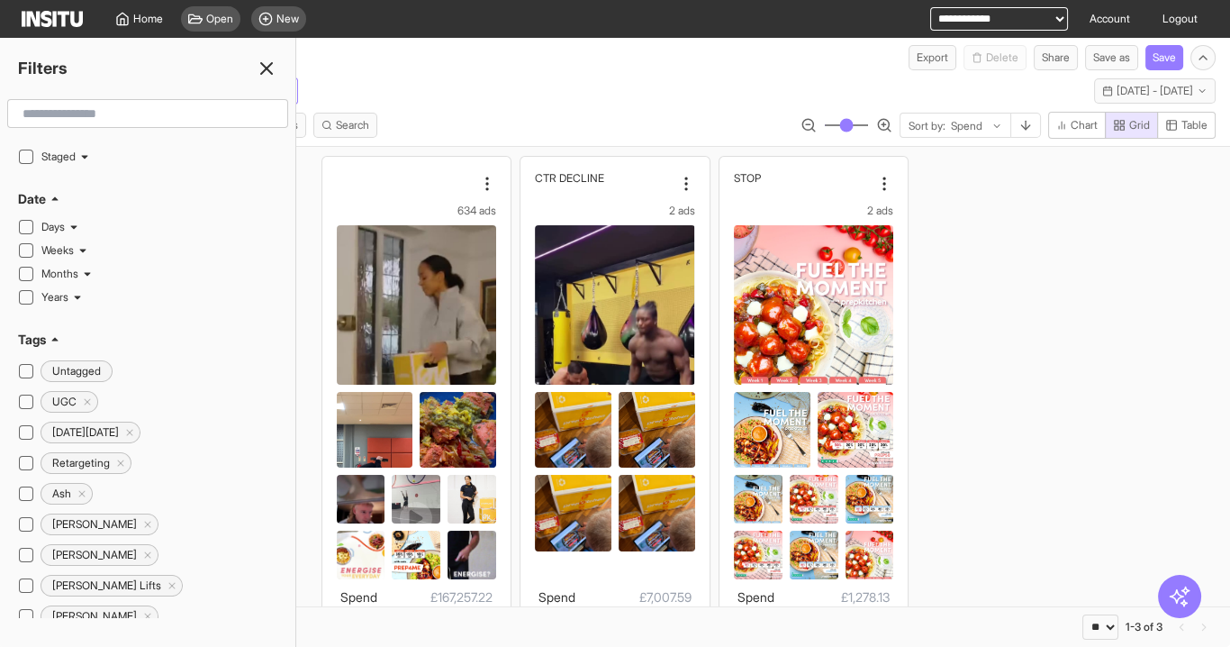
scroll to position [144, 0]
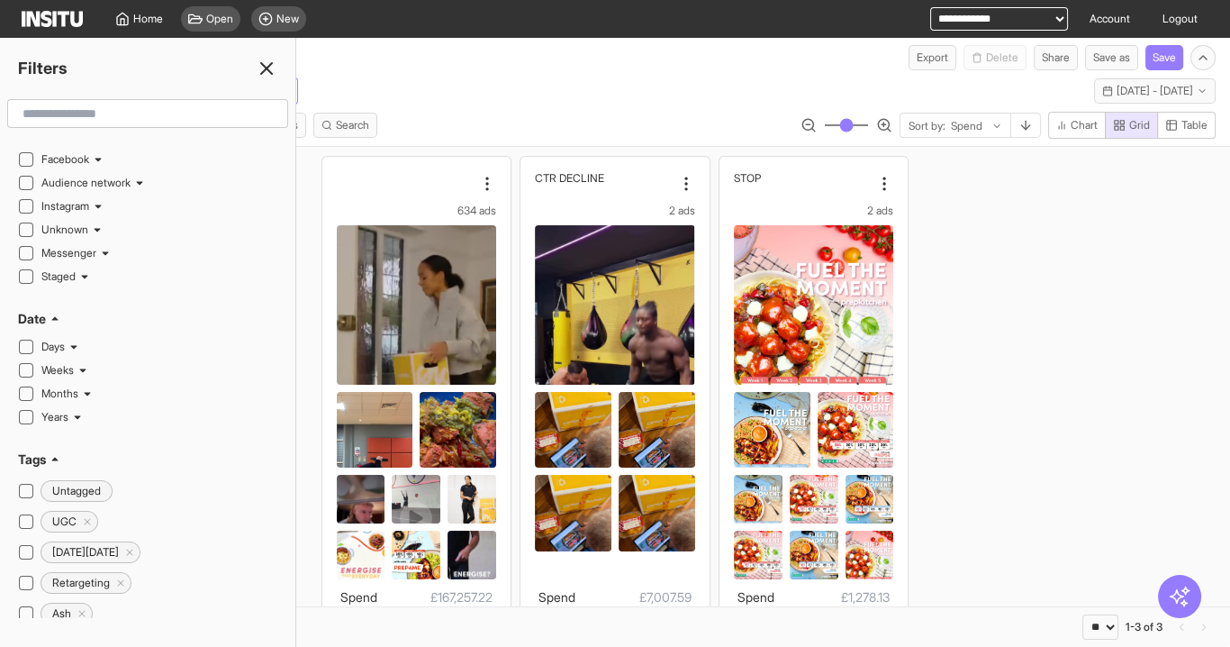
click at [1115, 277] on div "634 ads Spend £167,257.22 CPM £7.95 CTR (Link clicks) 0.43% CVR (Link click to …" at bounding box center [615, 459] width 1230 height 625
click at [1018, 36] on div "**********" at bounding box center [988, 19] width 159 height 38
click at [1012, 26] on select "**********" at bounding box center [999, 18] width 138 height 23
select select "**********"
click at [930, 7] on select "**********" at bounding box center [999, 18] width 138 height 23
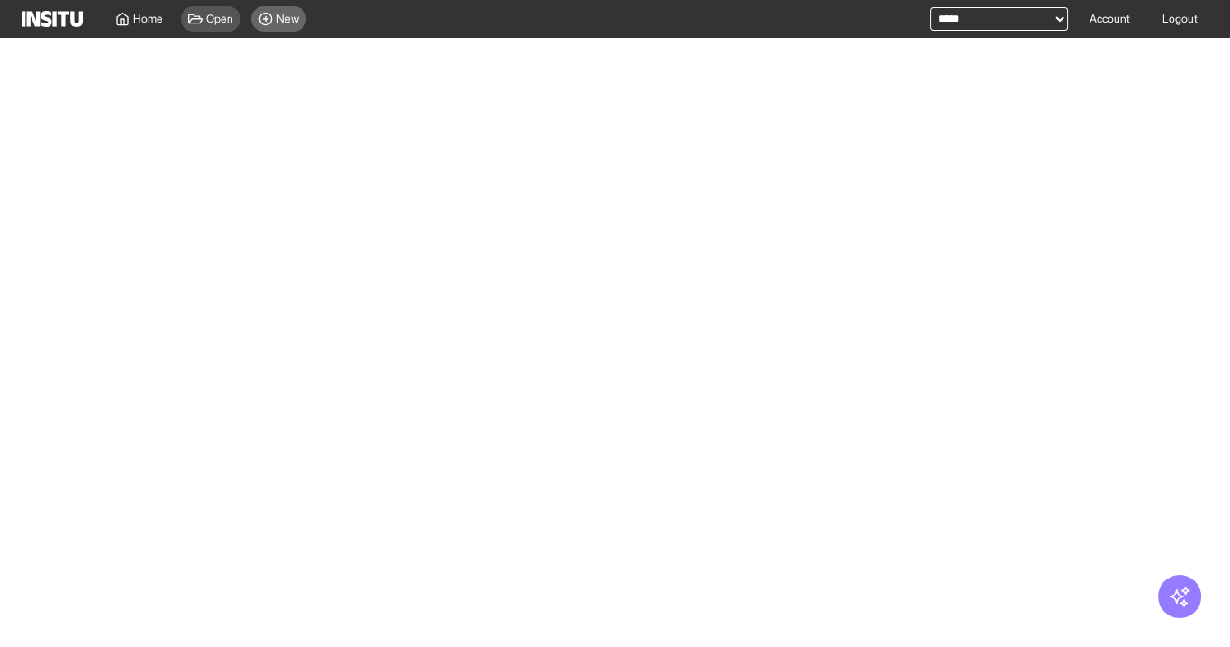
select select "**"
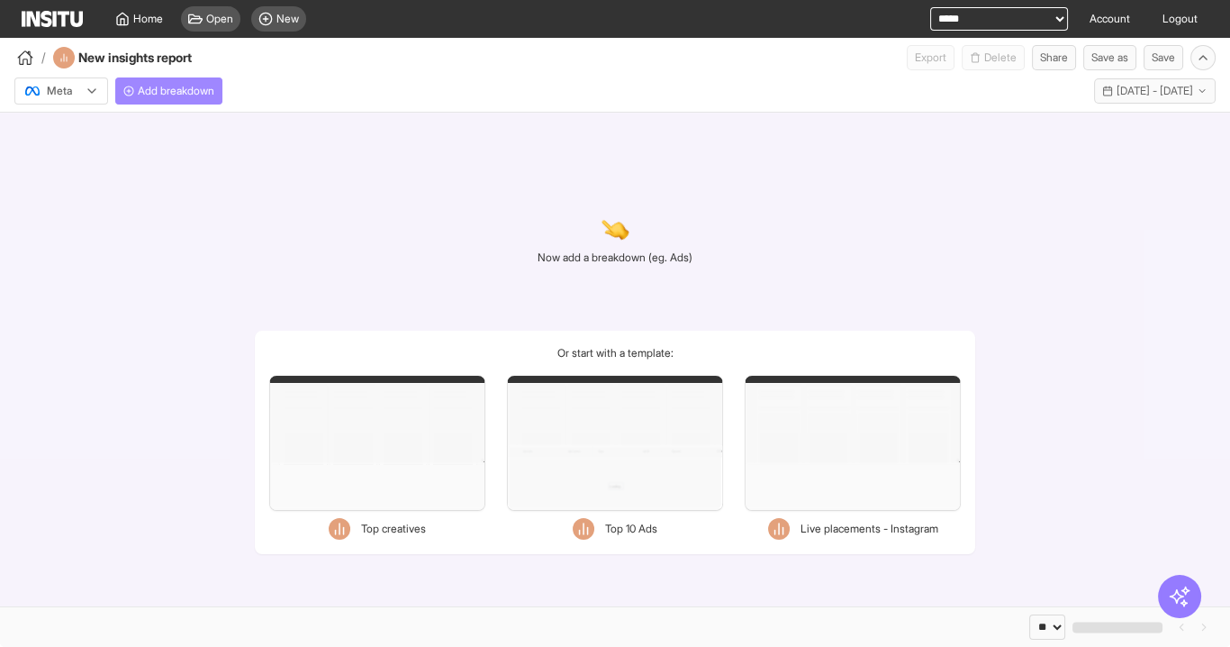
click at [197, 92] on span "Add breakdown" at bounding box center [176, 91] width 77 height 14
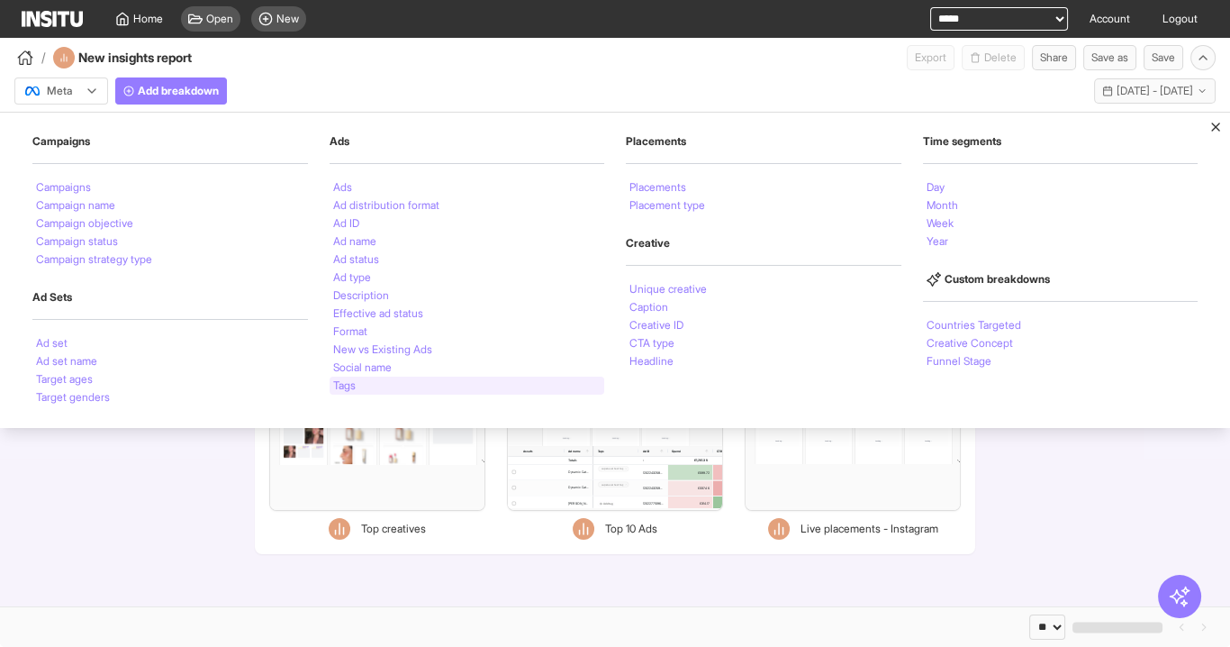
click at [351, 390] on div "Tags" at bounding box center [468, 386] width 276 height 18
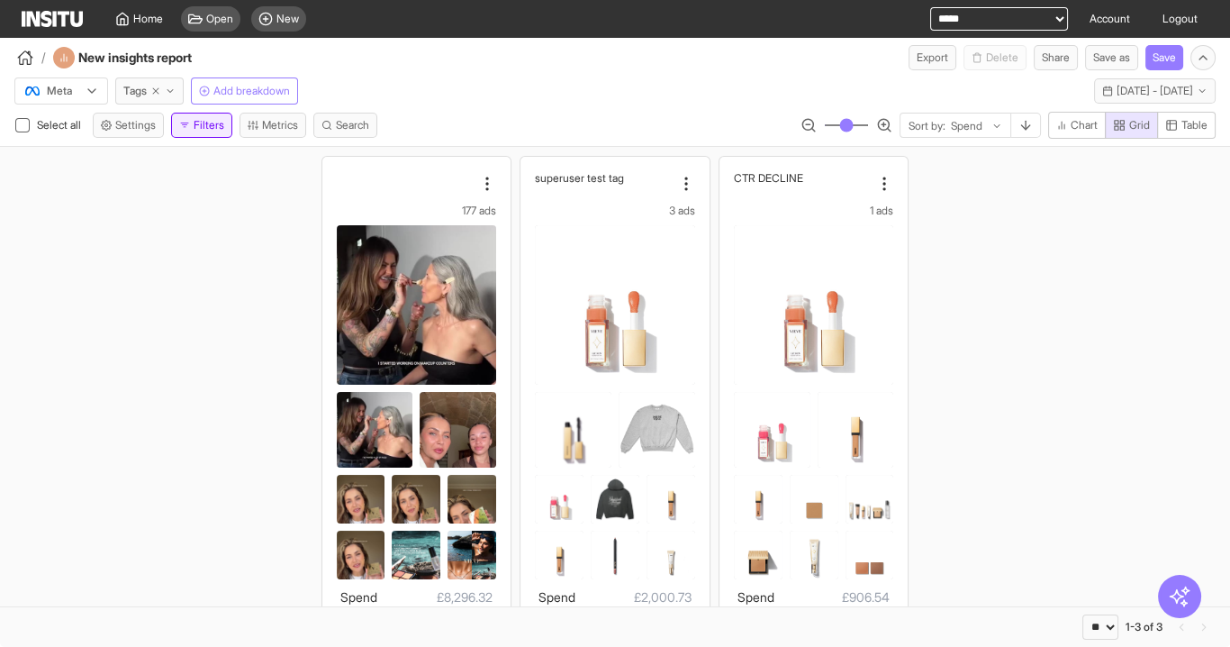
click at [202, 125] on button "Filters" at bounding box center [201, 125] width 61 height 25
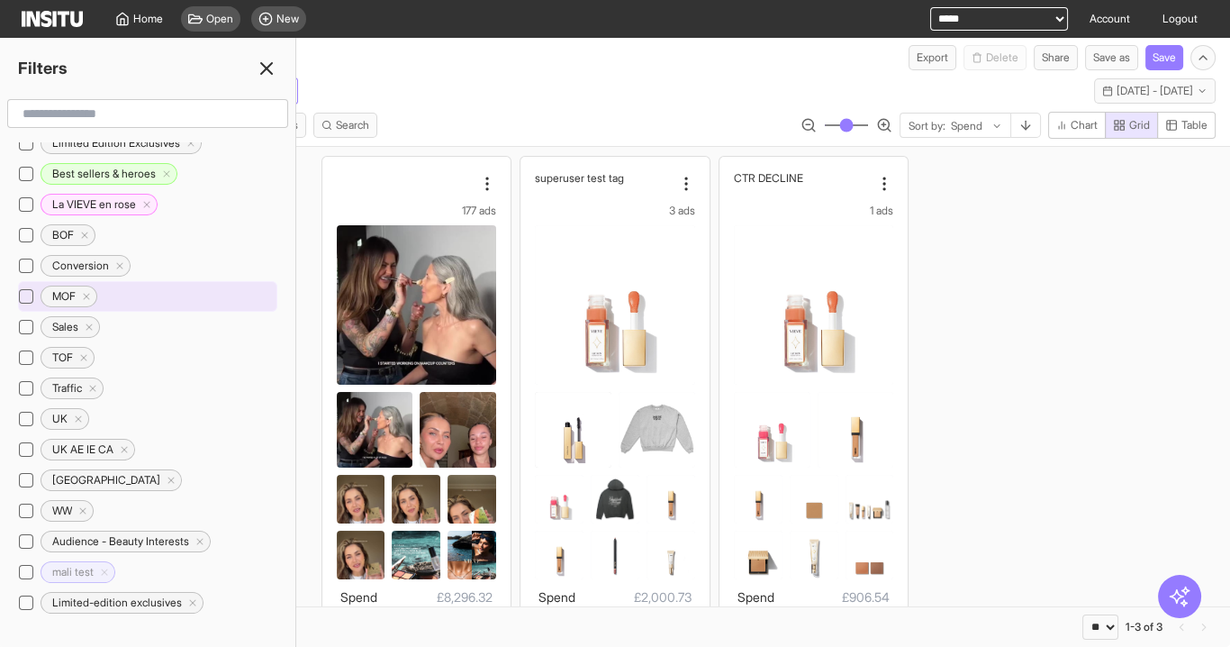
scroll to position [432, 0]
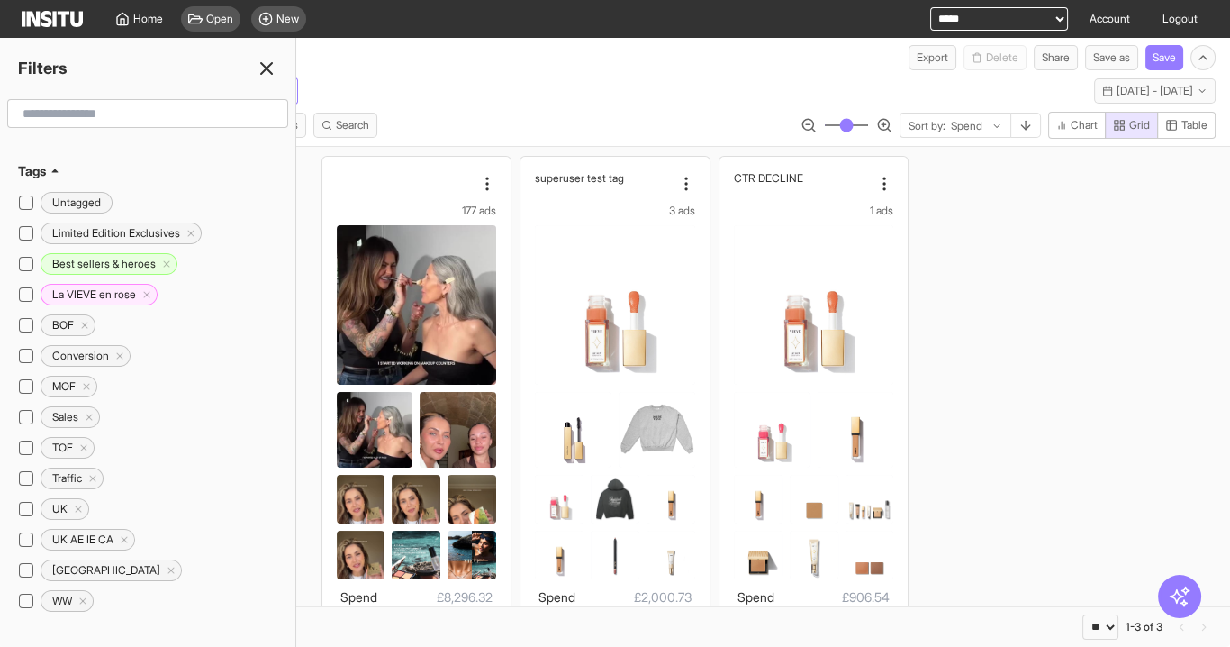
click at [271, 69] on icon at bounding box center [267, 69] width 22 height 22
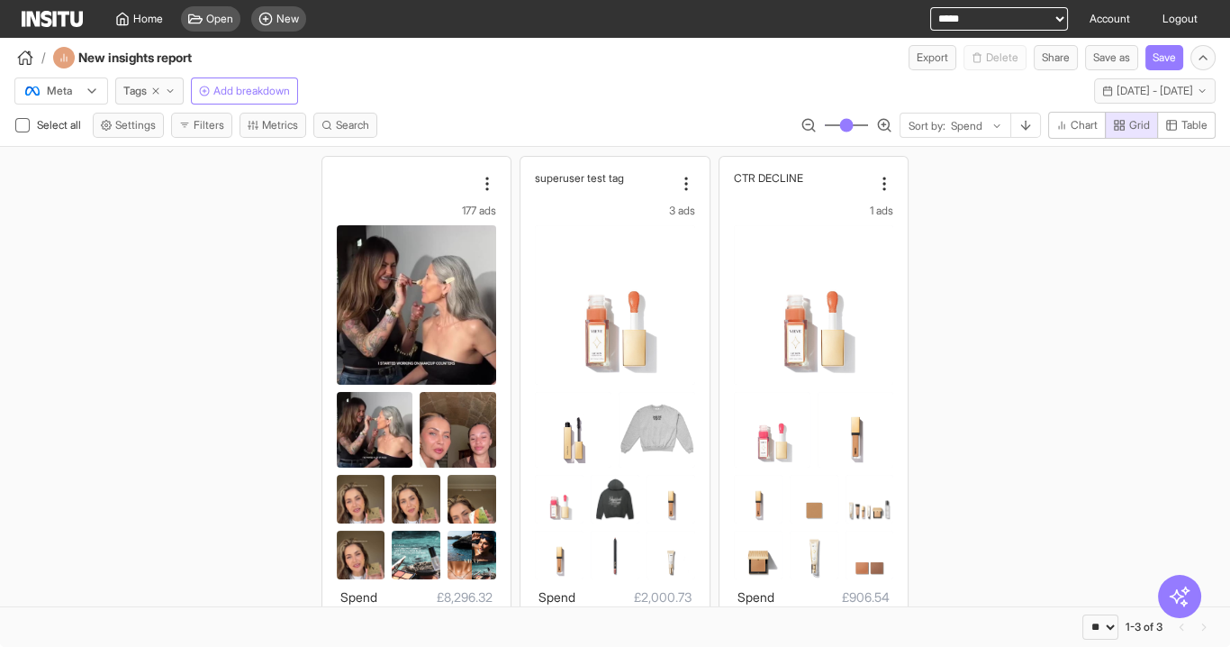
scroll to position [163, 0]
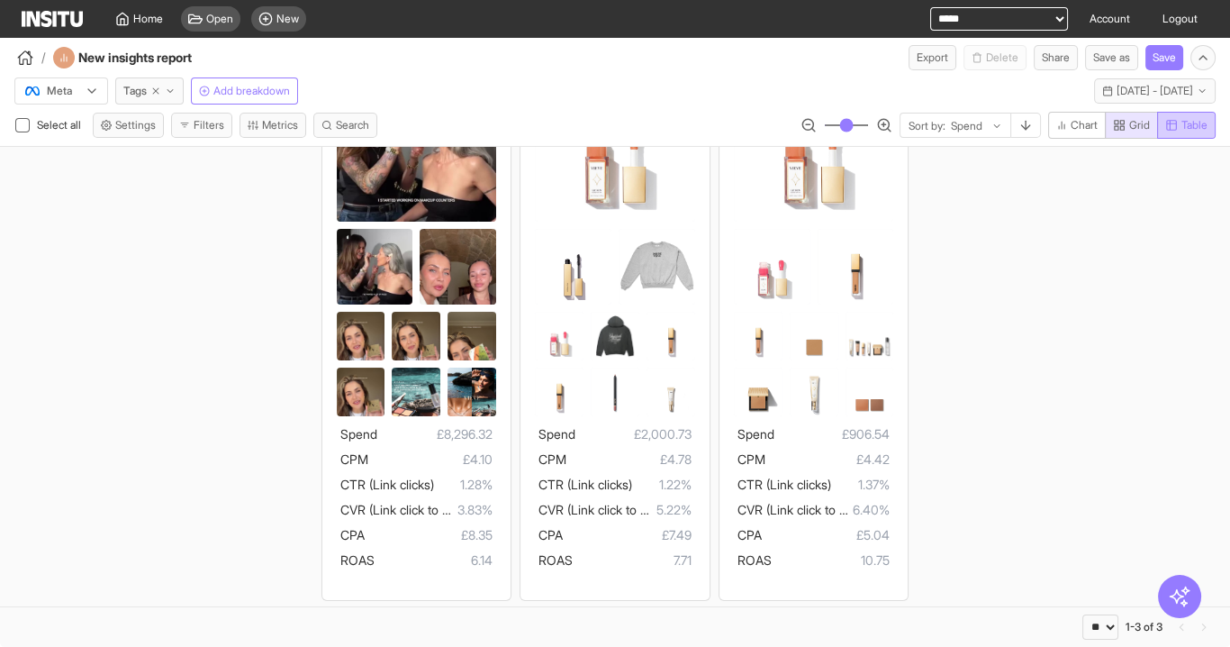
click at [1201, 118] on span "Table" at bounding box center [1195, 125] width 26 height 14
click at [1130, 128] on span "Grid" at bounding box center [1140, 125] width 21 height 14
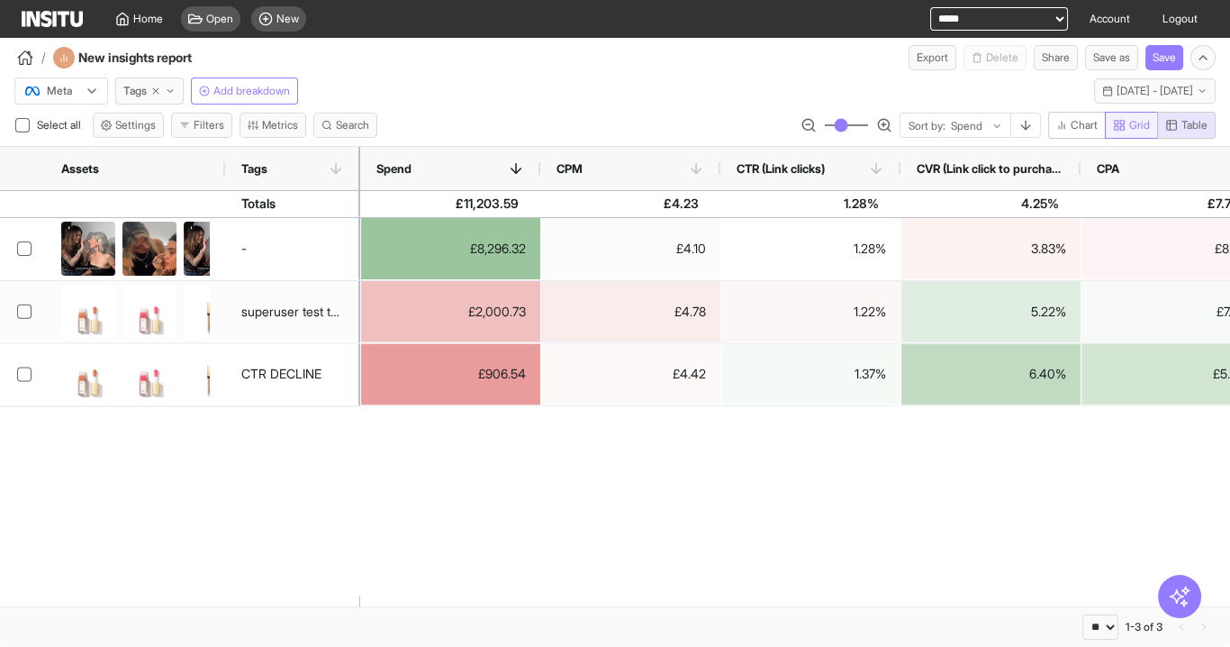
click at [1130, 126] on span "Grid" at bounding box center [1140, 125] width 21 height 14
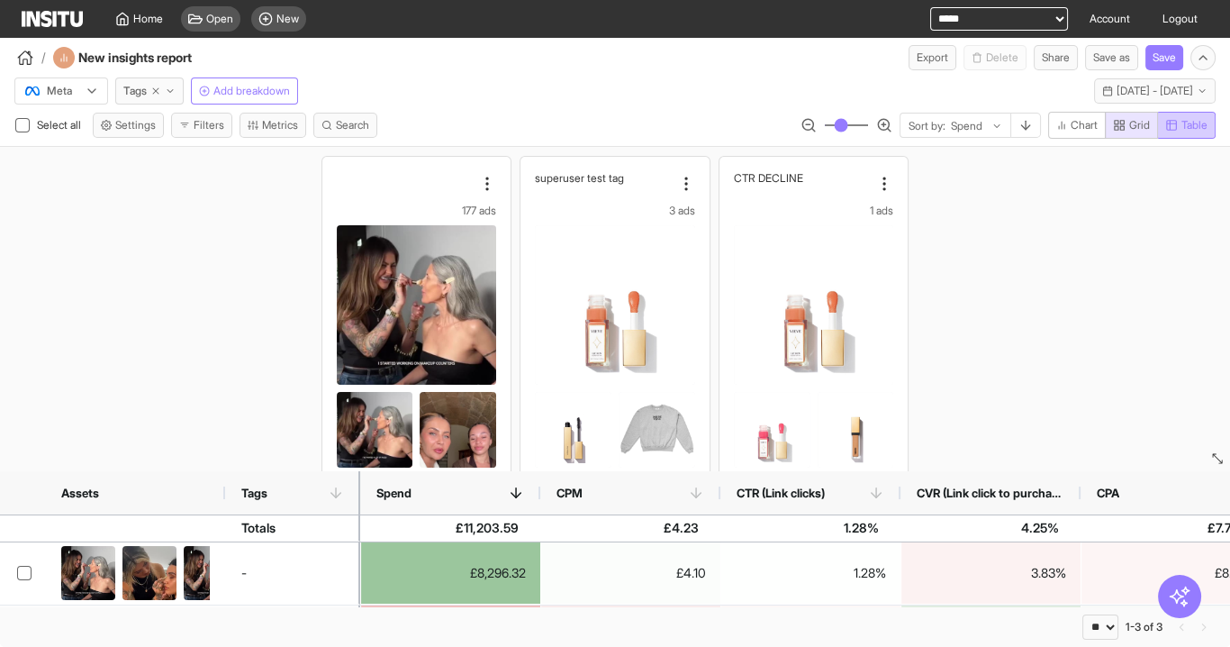
click at [1187, 129] on span "Table" at bounding box center [1195, 125] width 26 height 14
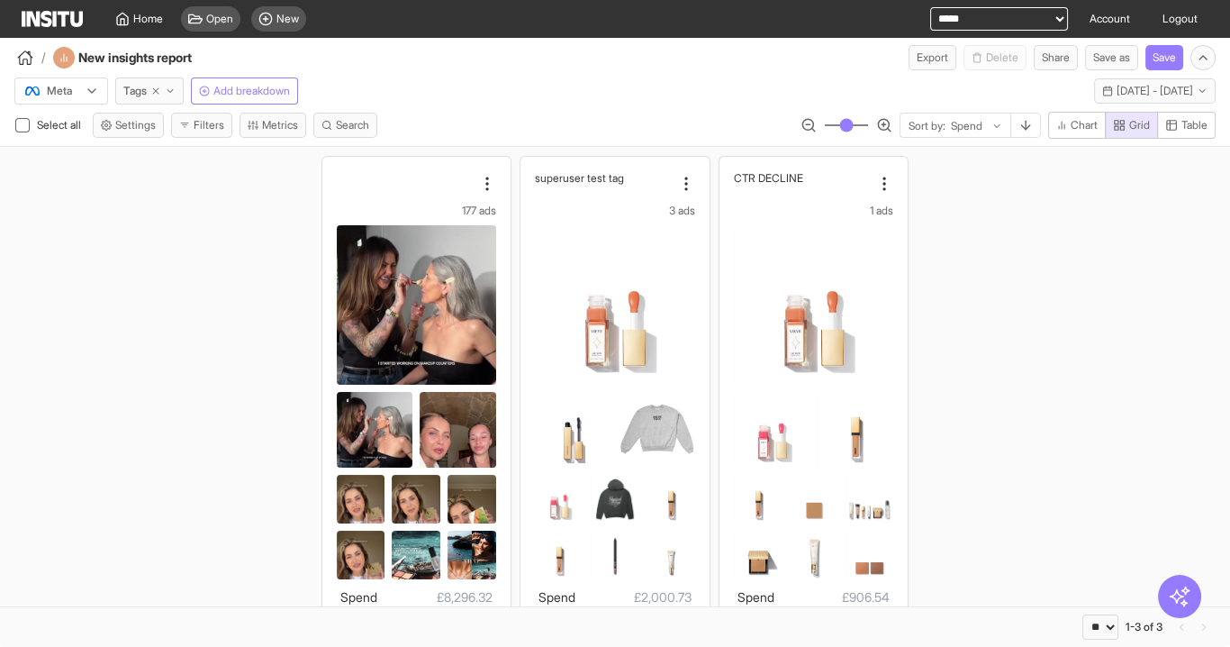
click at [966, 22] on select "**********" at bounding box center [999, 18] width 138 height 23
select select "**********"
click at [930, 7] on select "**********" at bounding box center [999, 18] width 138 height 23
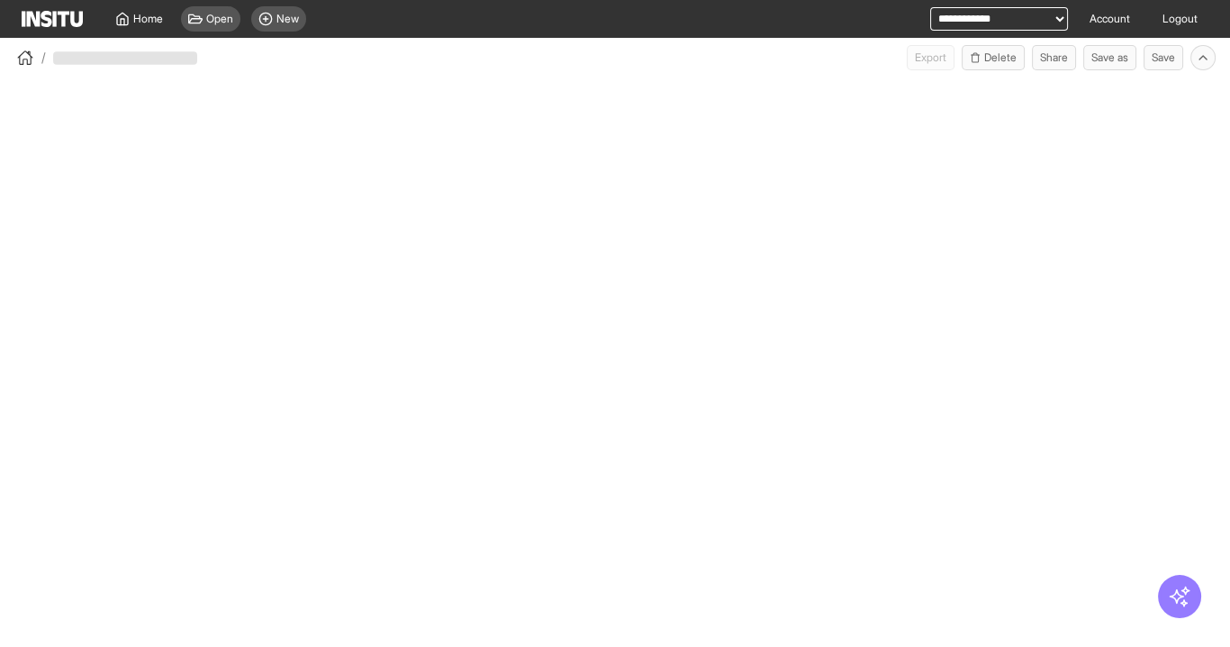
select select "**"
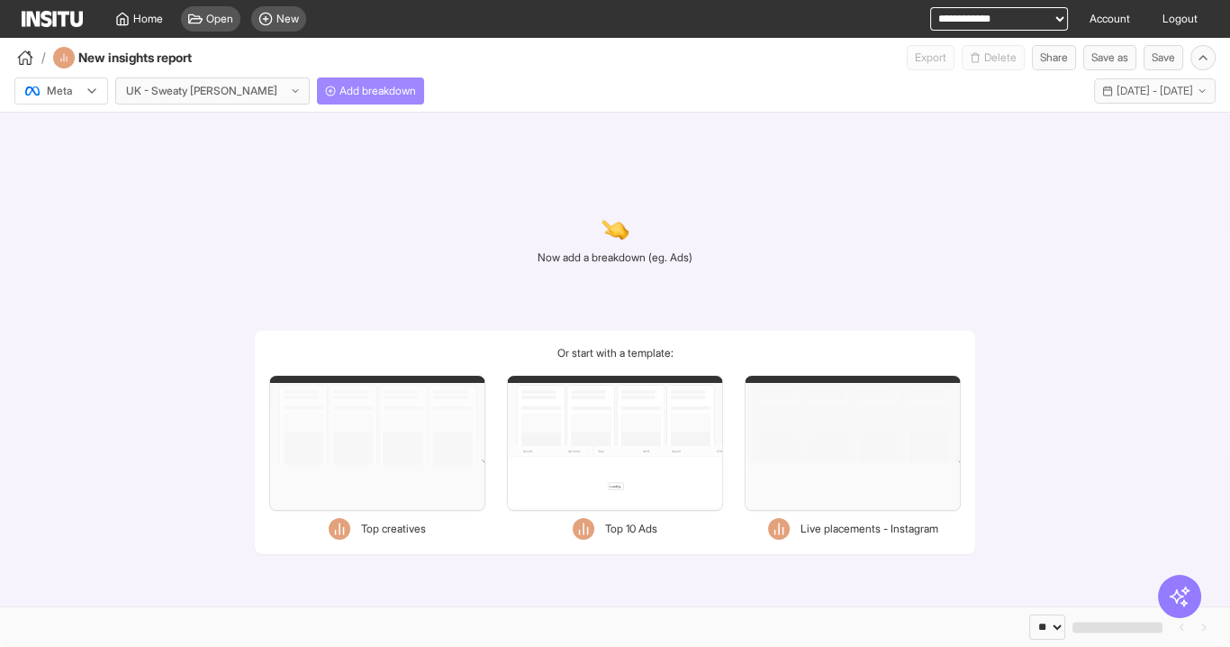
click at [340, 92] on span "Add breakdown" at bounding box center [378, 91] width 77 height 14
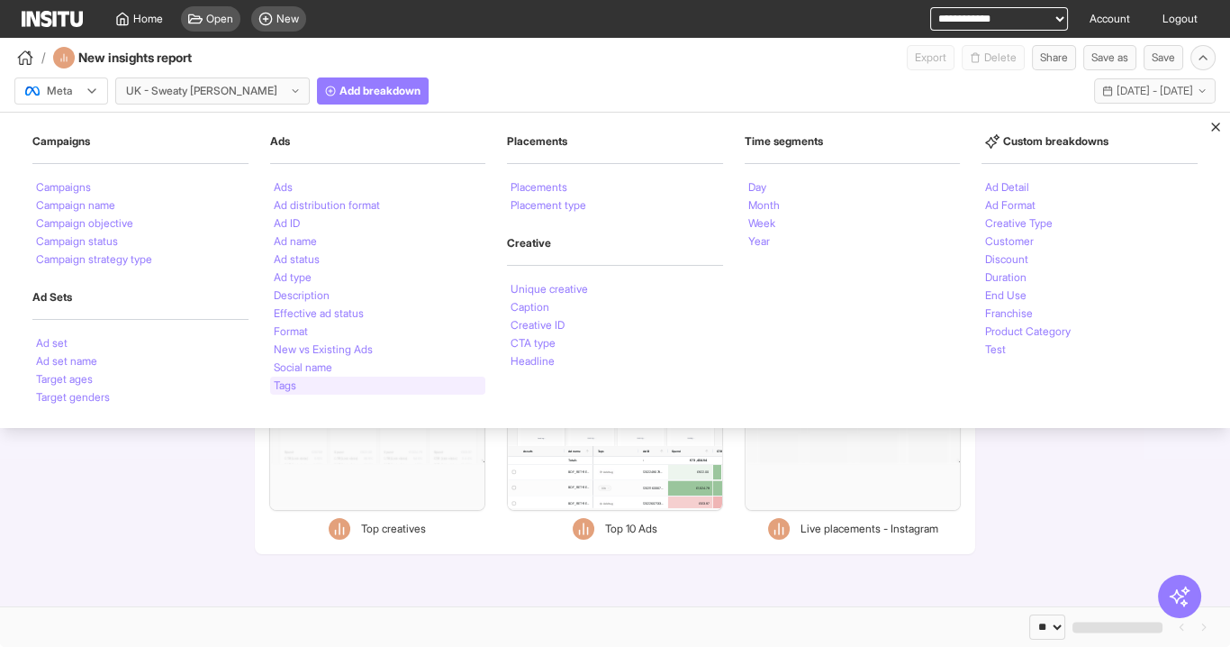
click at [284, 384] on li "Tags" at bounding box center [285, 385] width 23 height 11
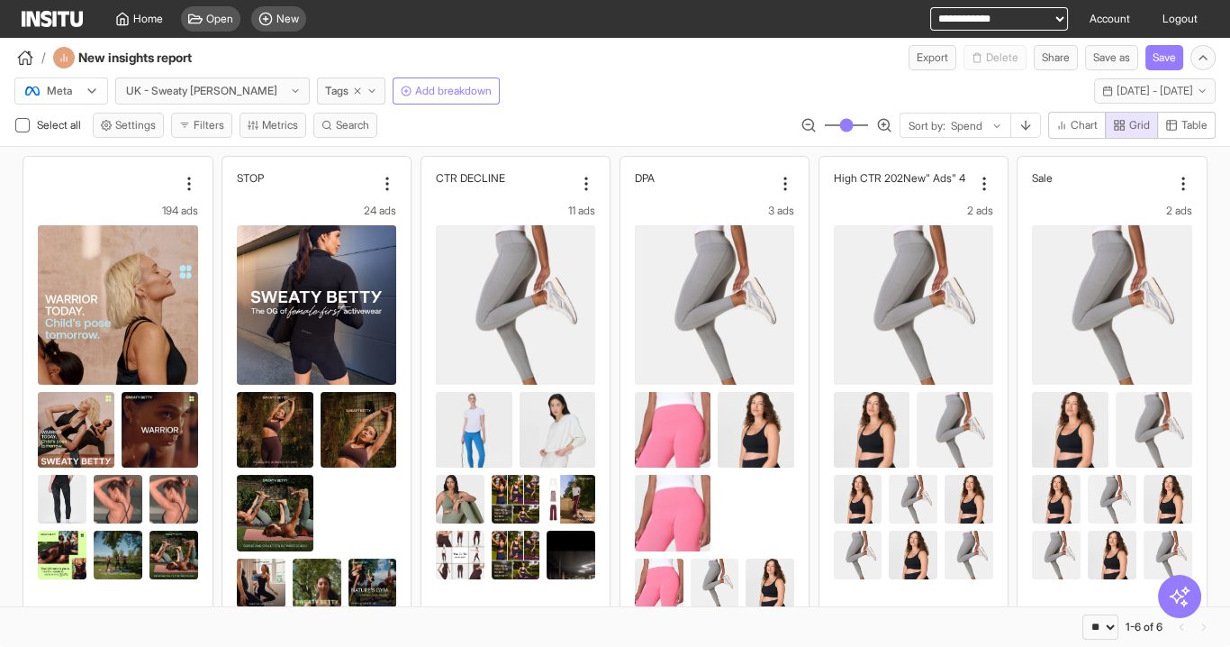
click at [220, 129] on button "Filters" at bounding box center [201, 125] width 61 height 25
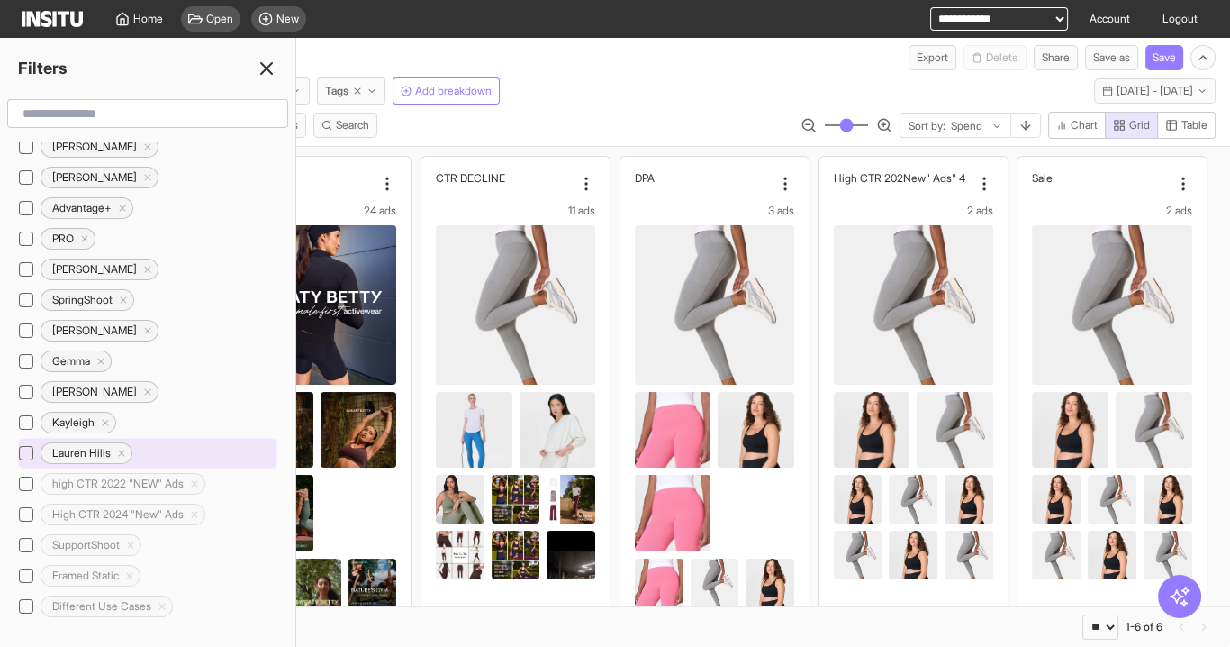
scroll to position [576, 0]
click at [16, 422] on div "Tags Untagged Outwear RET [PERSON_NAME] Advantage+ PRO [PERSON_NAME] [PERSON_NA…" at bounding box center [147, 505] width 295 height 989
click at [24, 452] on icon at bounding box center [26, 456] width 9 height 9
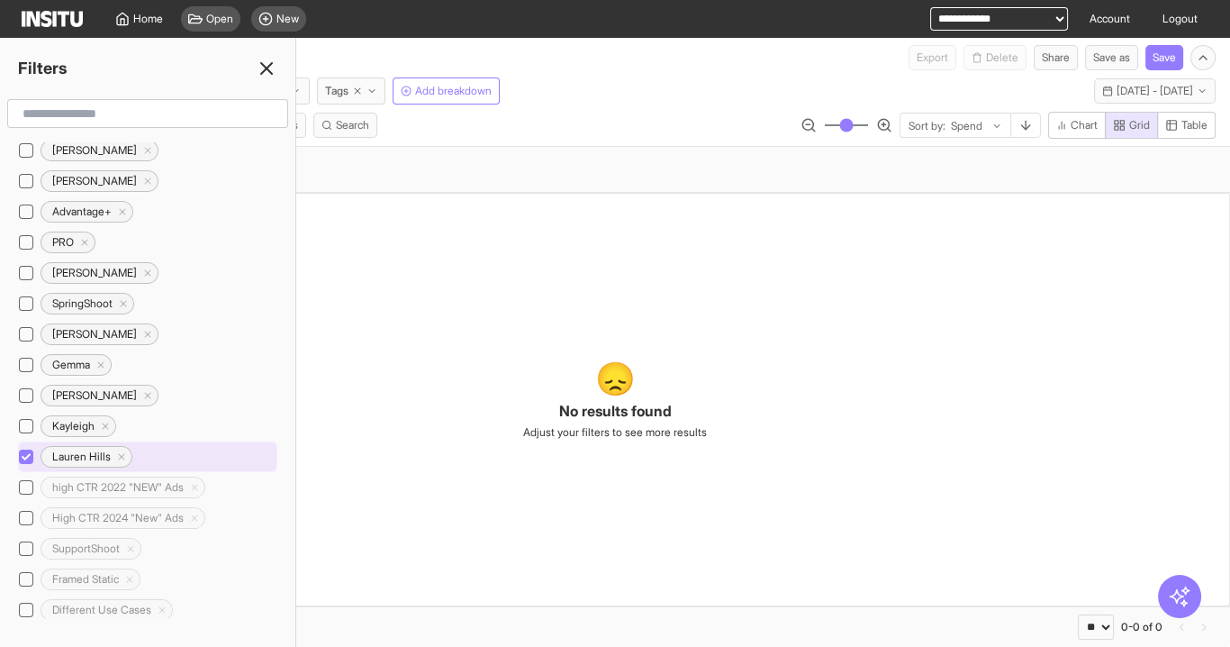
click at [24, 452] on icon at bounding box center [26, 456] width 9 height 9
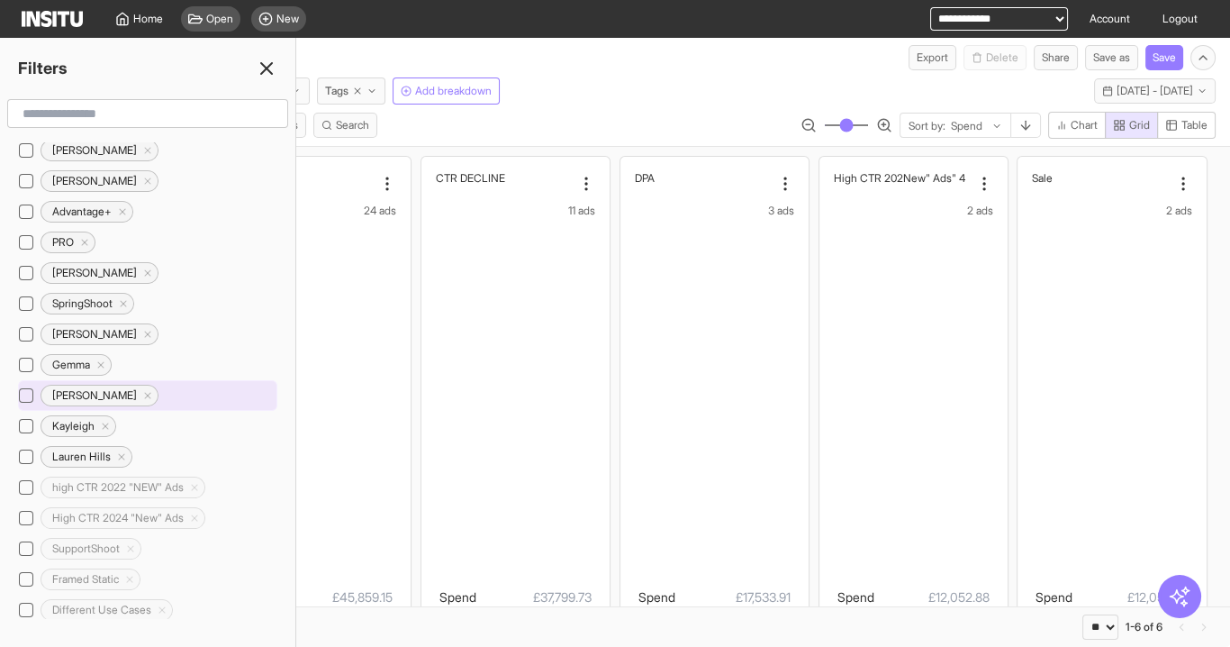
click at [30, 388] on div at bounding box center [26, 395] width 14 height 14
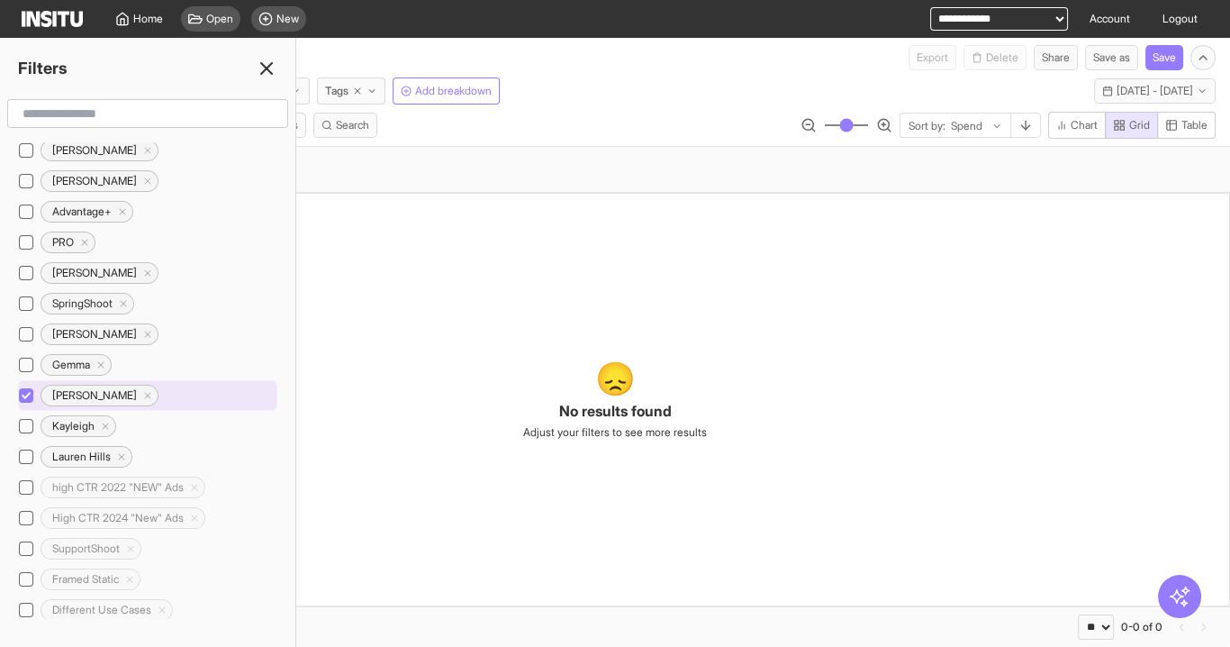
click at [30, 388] on div at bounding box center [26, 395] width 14 height 14
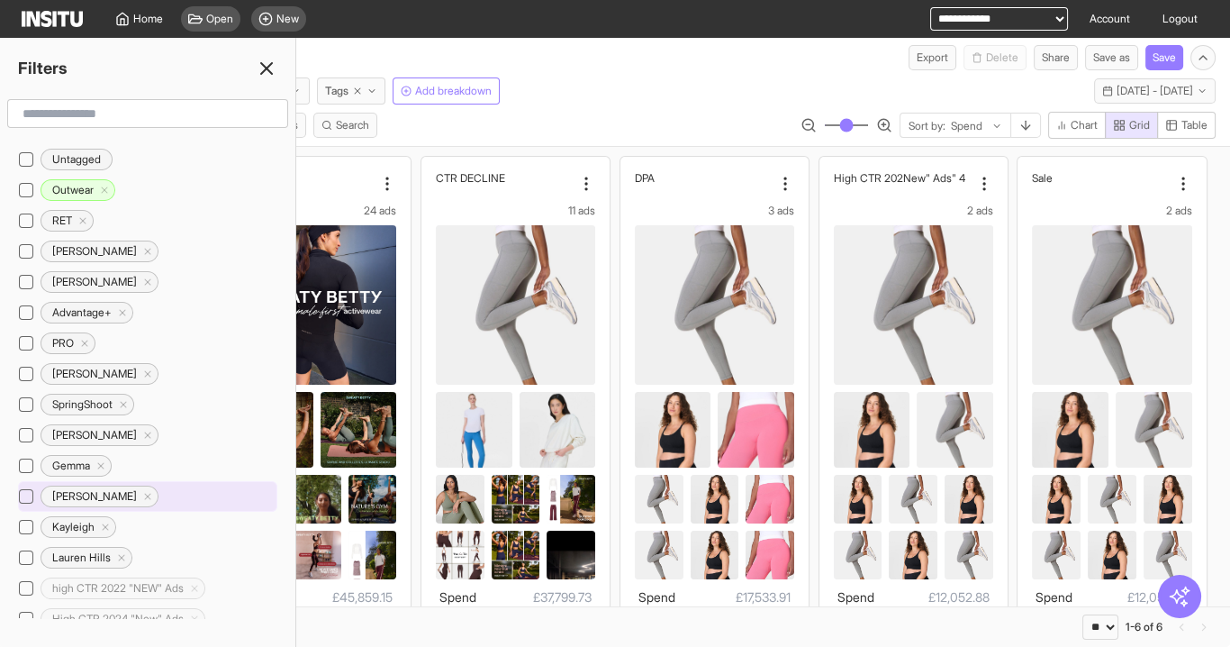
scroll to position [432, 0]
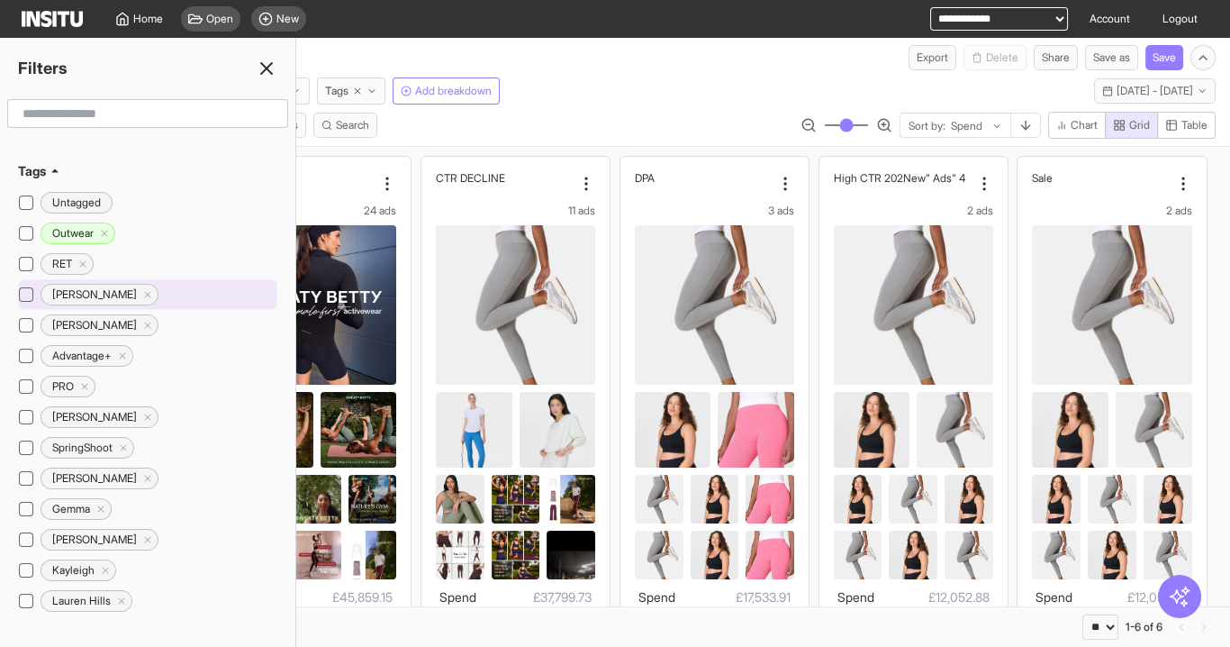
click at [19, 287] on div at bounding box center [26, 294] width 14 height 14
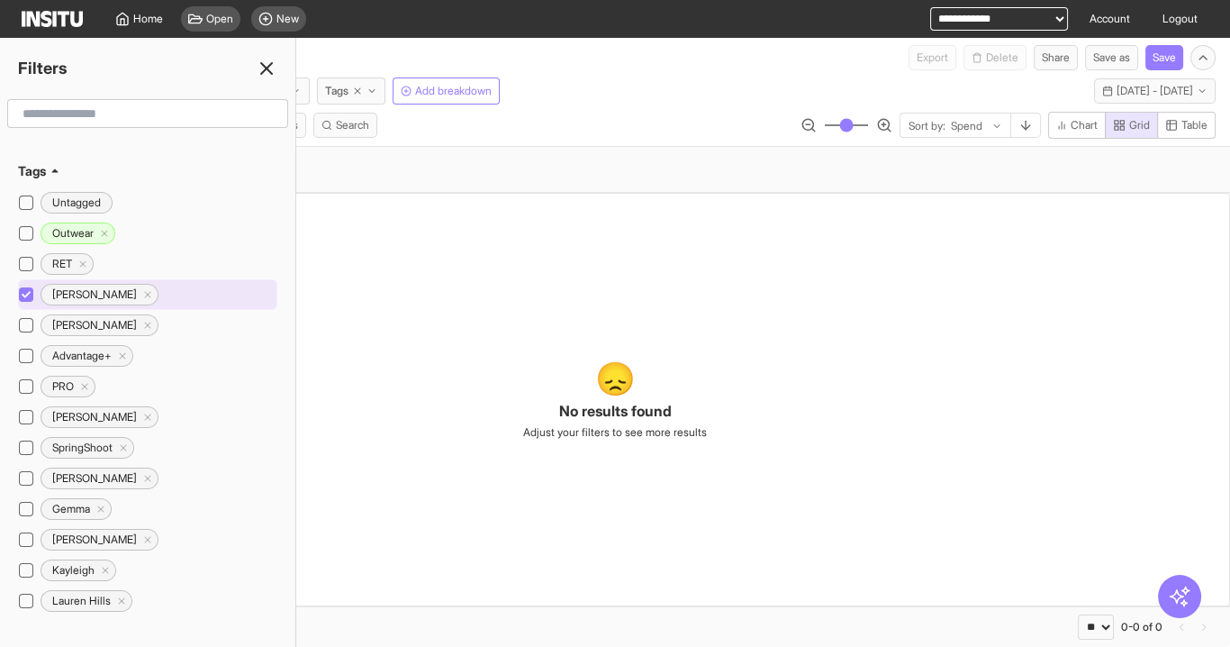
click at [19, 287] on div at bounding box center [26, 294] width 14 height 14
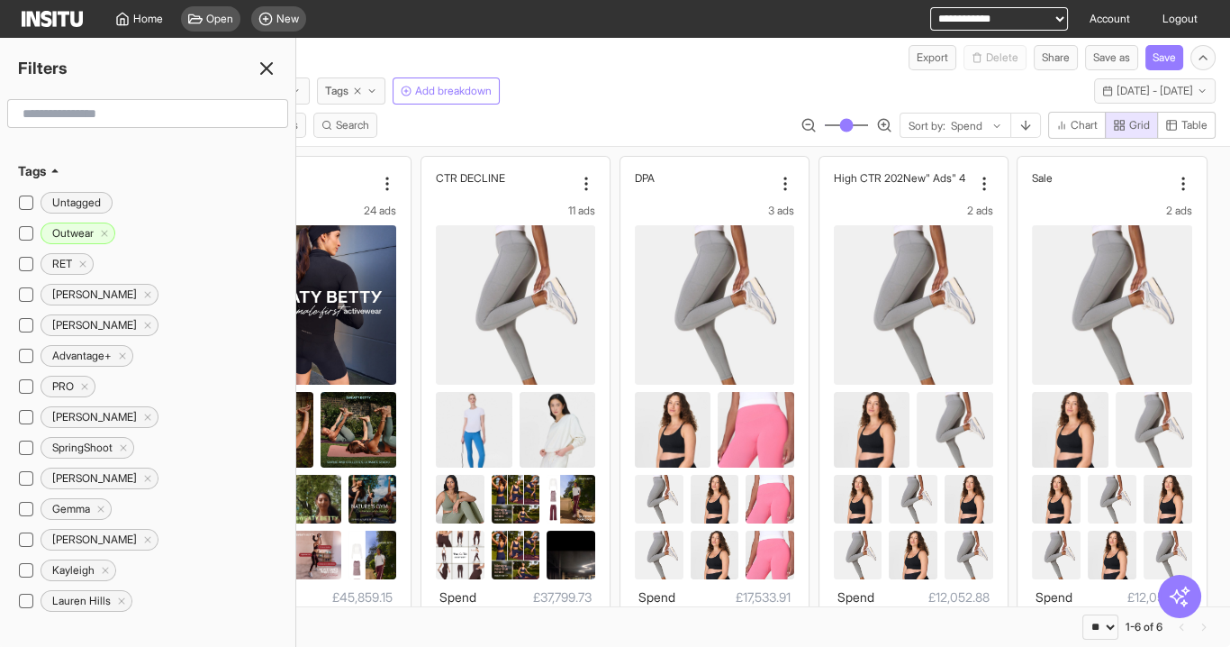
click at [270, 77] on icon at bounding box center [267, 69] width 22 height 22
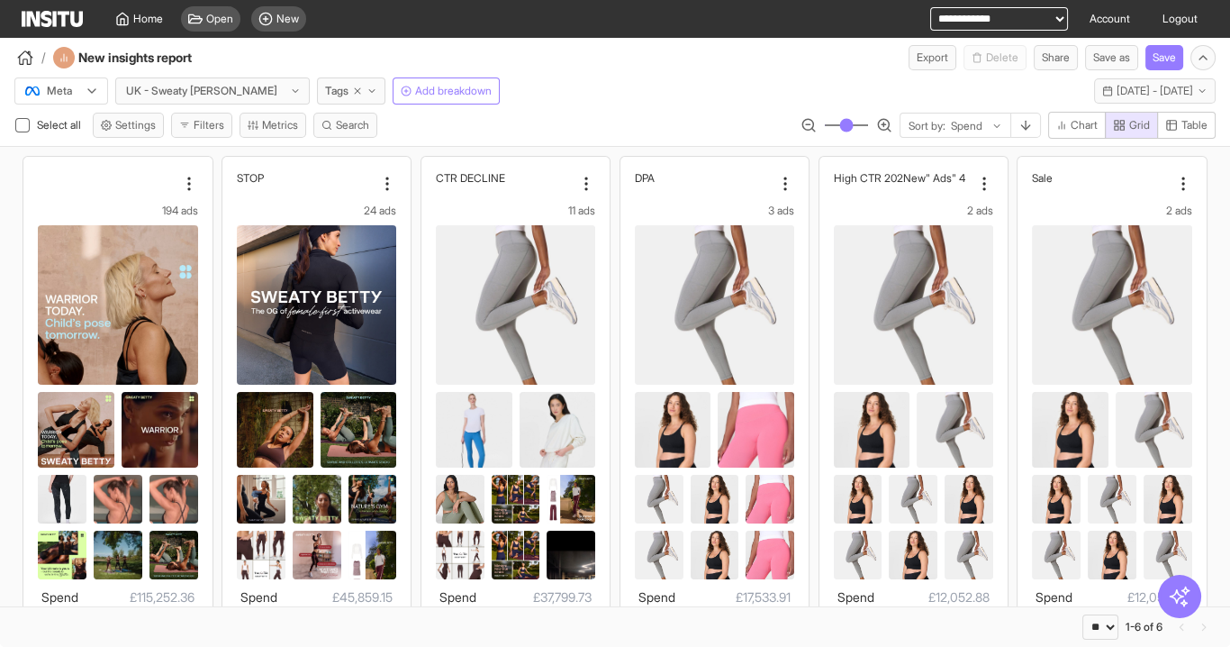
click at [1012, 22] on select "**********" at bounding box center [999, 18] width 138 height 23
select select "**********"
click at [930, 7] on select "**********" at bounding box center [999, 18] width 138 height 23
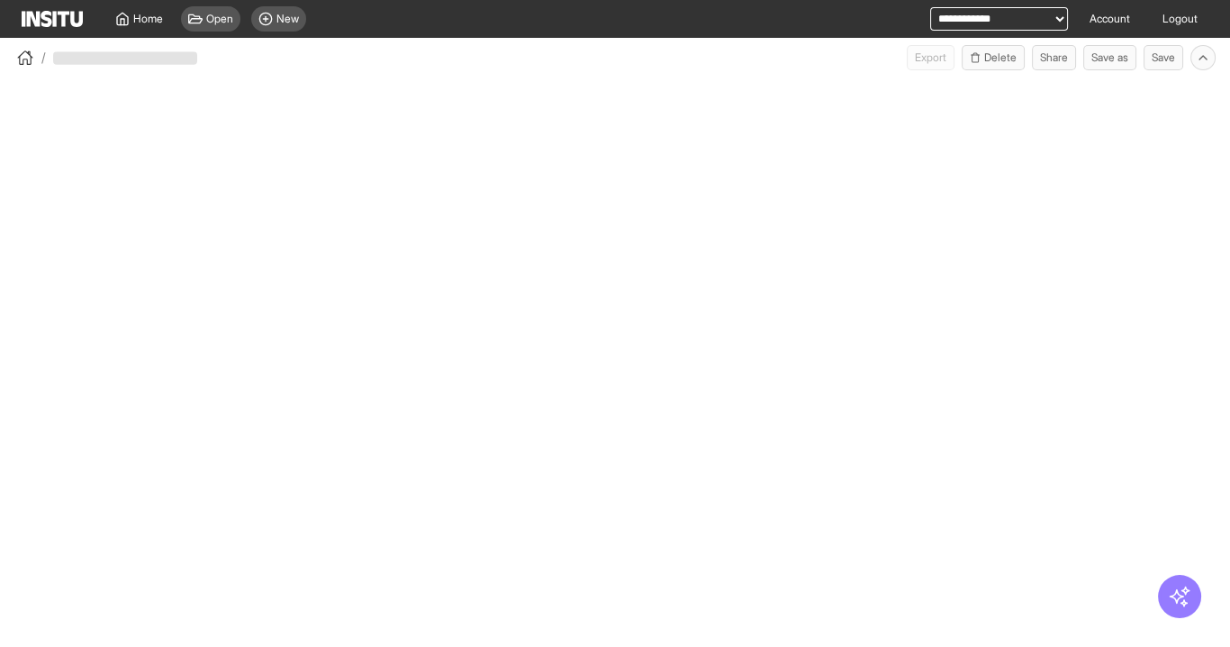
select select "**"
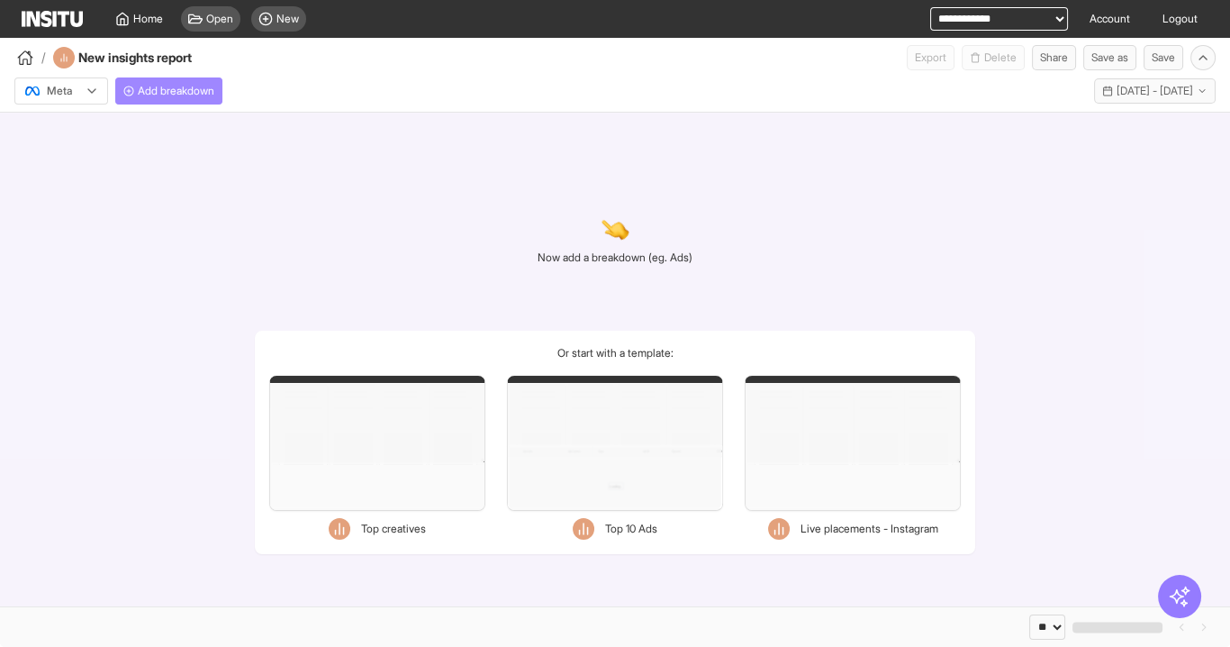
click at [195, 95] on span "Add breakdown" at bounding box center [176, 91] width 77 height 14
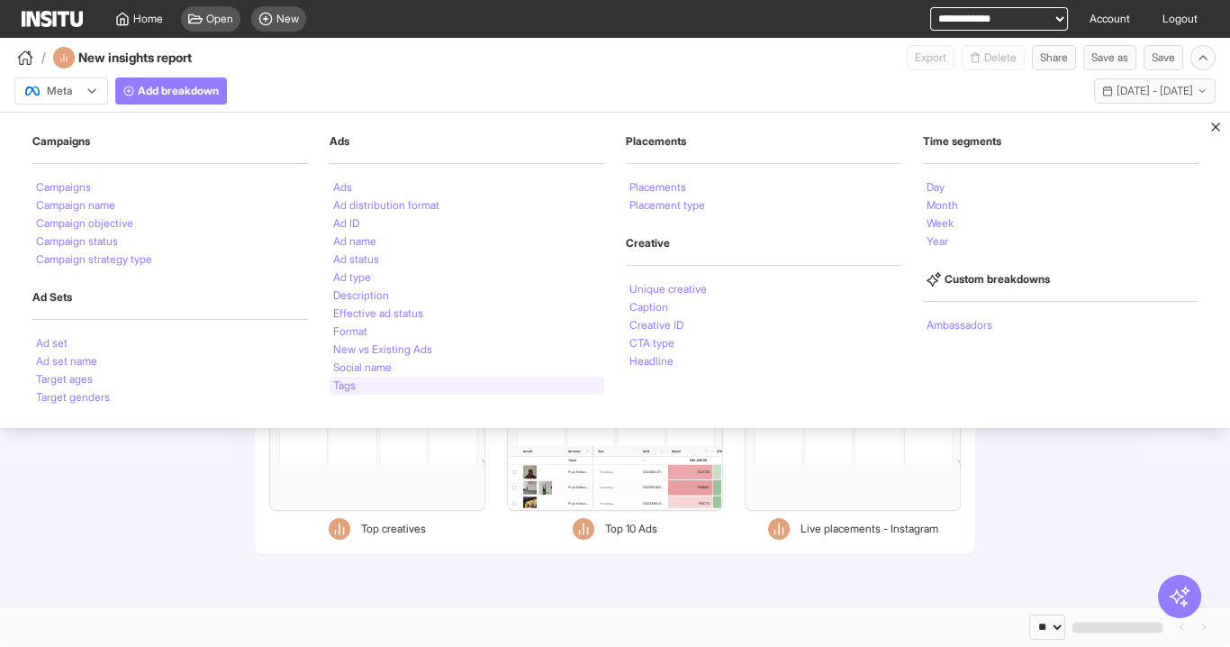
click at [352, 386] on li "Tags" at bounding box center [344, 385] width 23 height 11
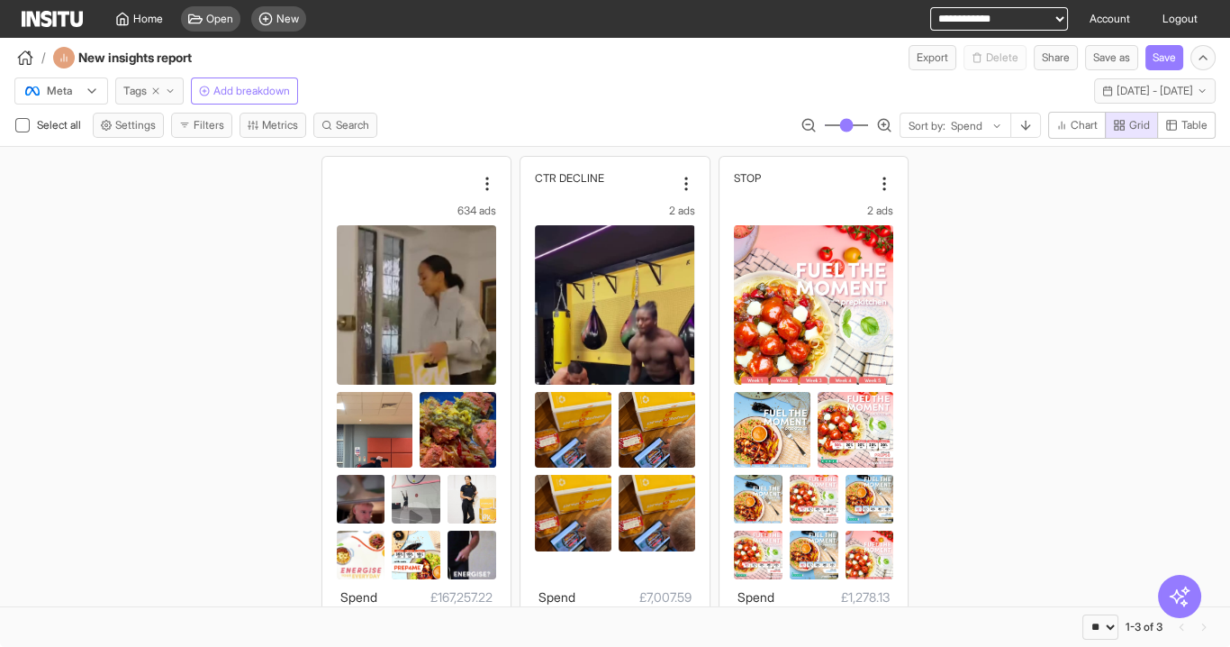
click at [157, 91] on line "button" at bounding box center [155, 90] width 5 height 5
select select "**"
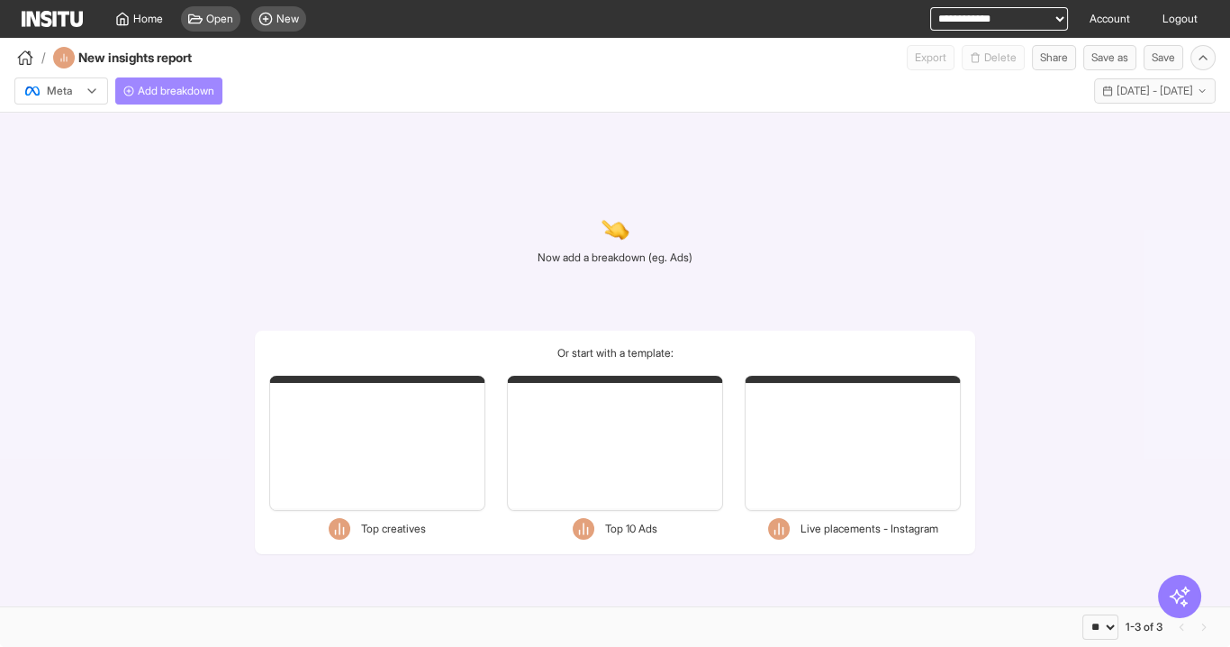
click at [194, 90] on span "Add breakdown" at bounding box center [176, 91] width 77 height 14
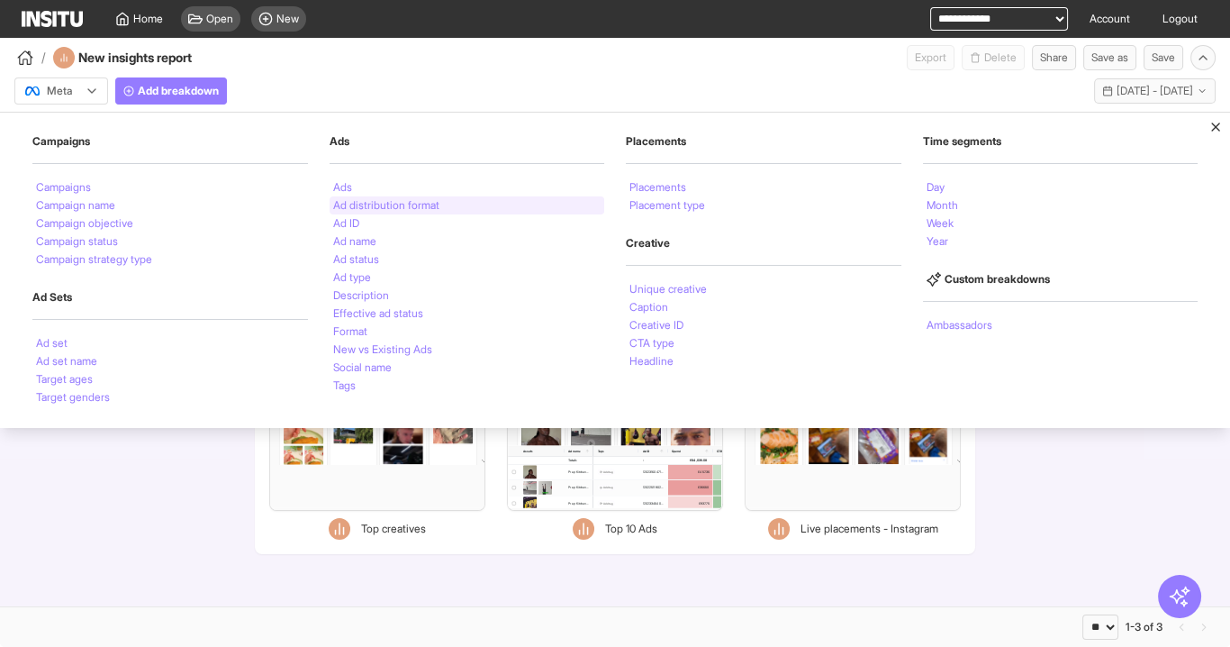
click at [368, 201] on li "Ad distribution format" at bounding box center [386, 205] width 106 height 11
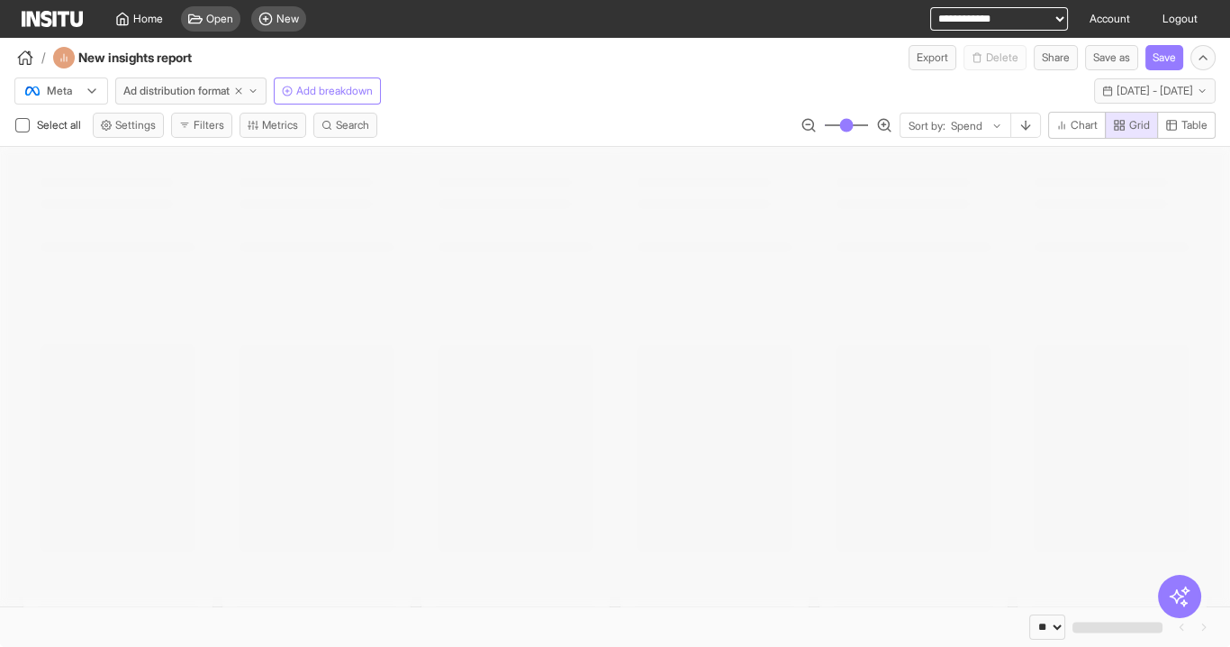
click at [354, 187] on div at bounding box center [615, 376] width 1230 height 459
click at [218, 84] on span "Ad distribution format" at bounding box center [176, 91] width 106 height 14
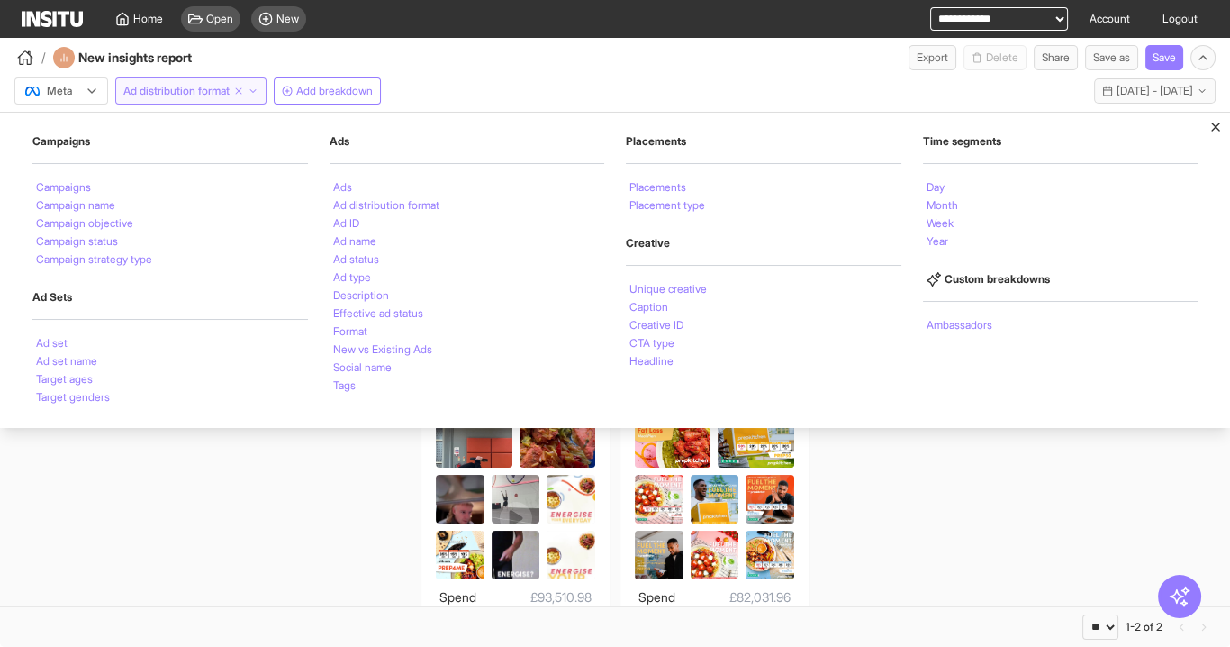
click at [244, 90] on icon "button" at bounding box center [238, 91] width 11 height 11
select select "**"
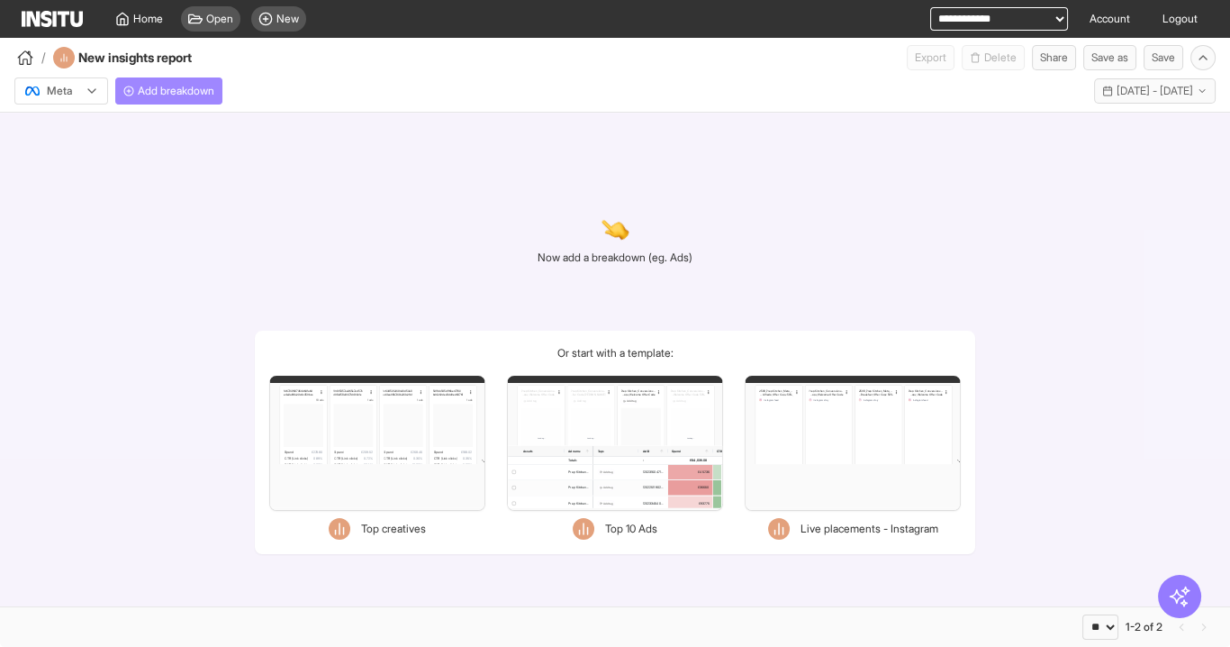
click at [169, 101] on button "Add breakdown" at bounding box center [168, 90] width 107 height 27
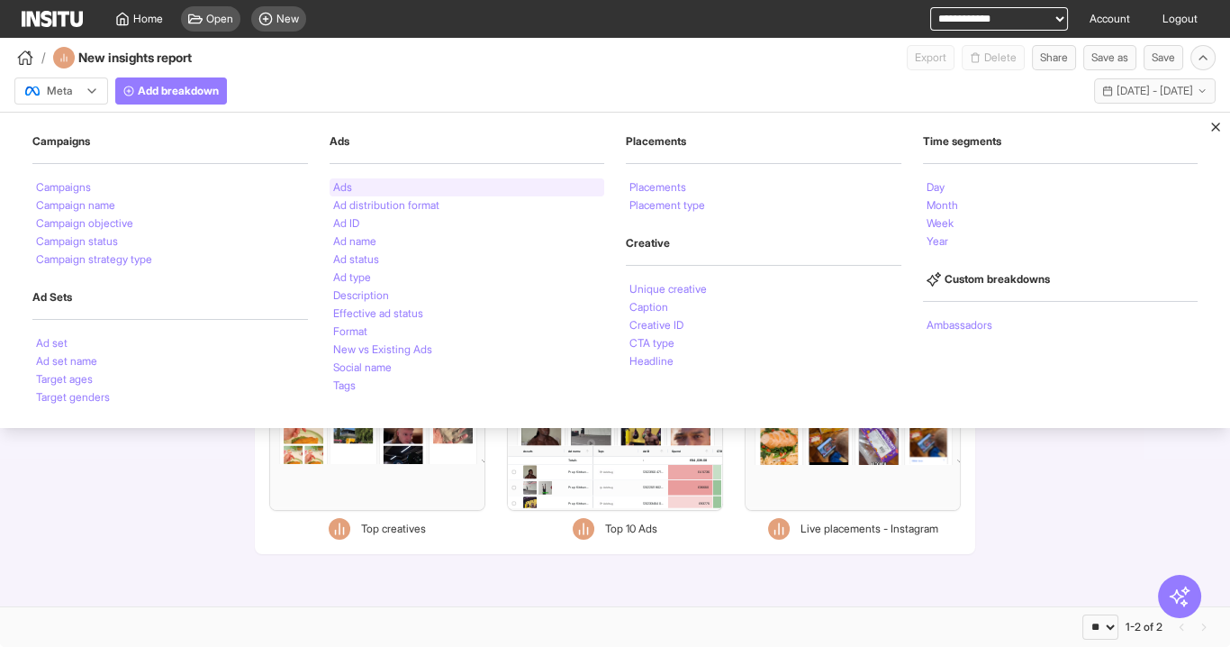
click at [352, 186] on div "Ads" at bounding box center [468, 187] width 276 height 18
